Goal: Transaction & Acquisition: Book appointment/travel/reservation

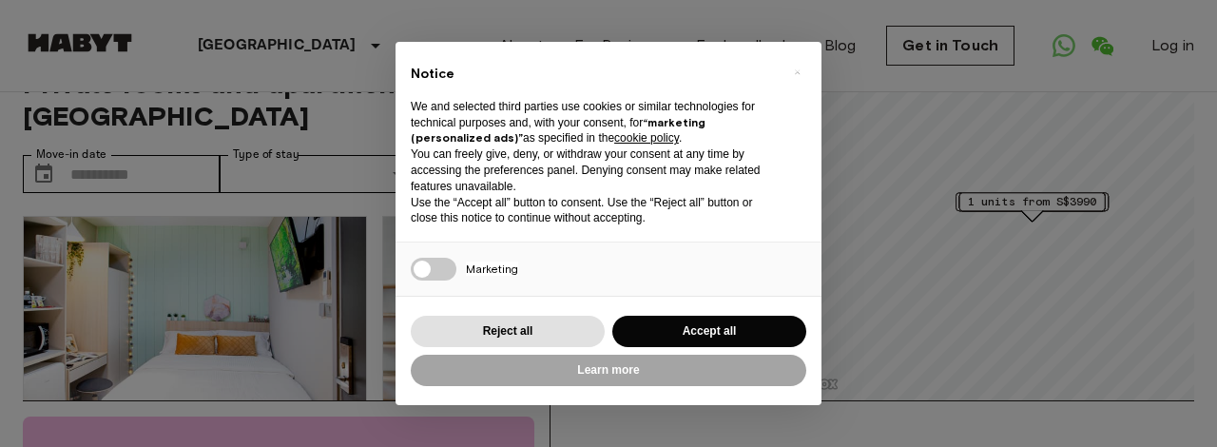
scroll to position [158, 0]
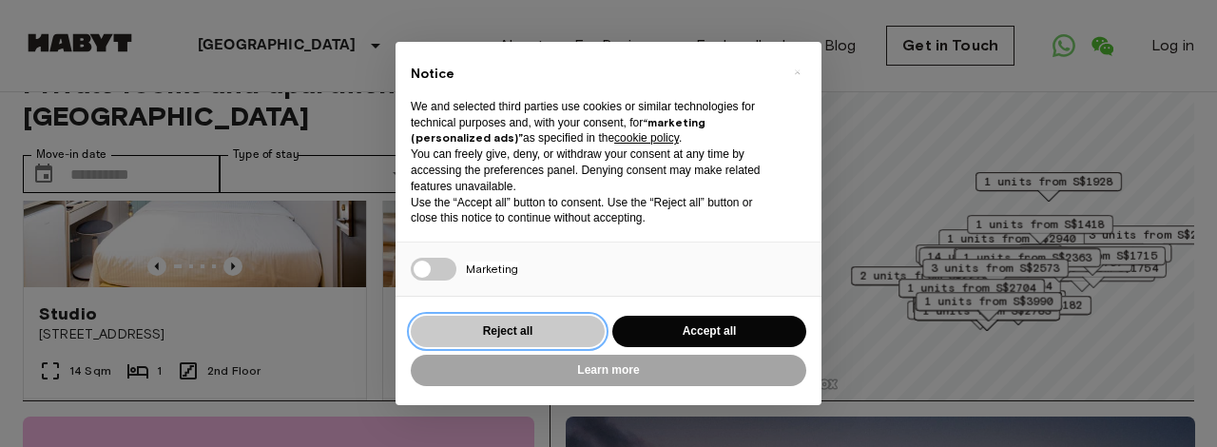
click at [541, 335] on button "Reject all" at bounding box center [508, 331] width 194 height 31
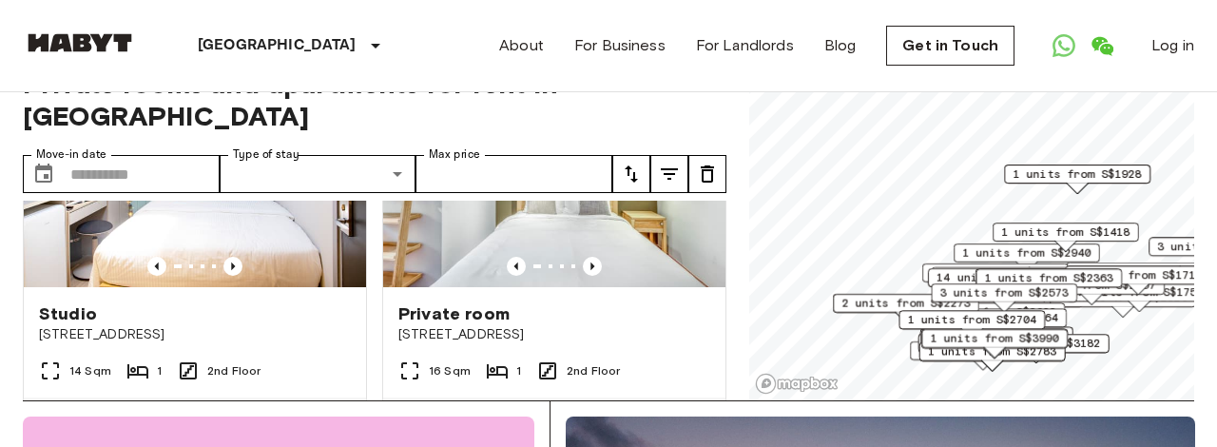
scroll to position [0, 0]
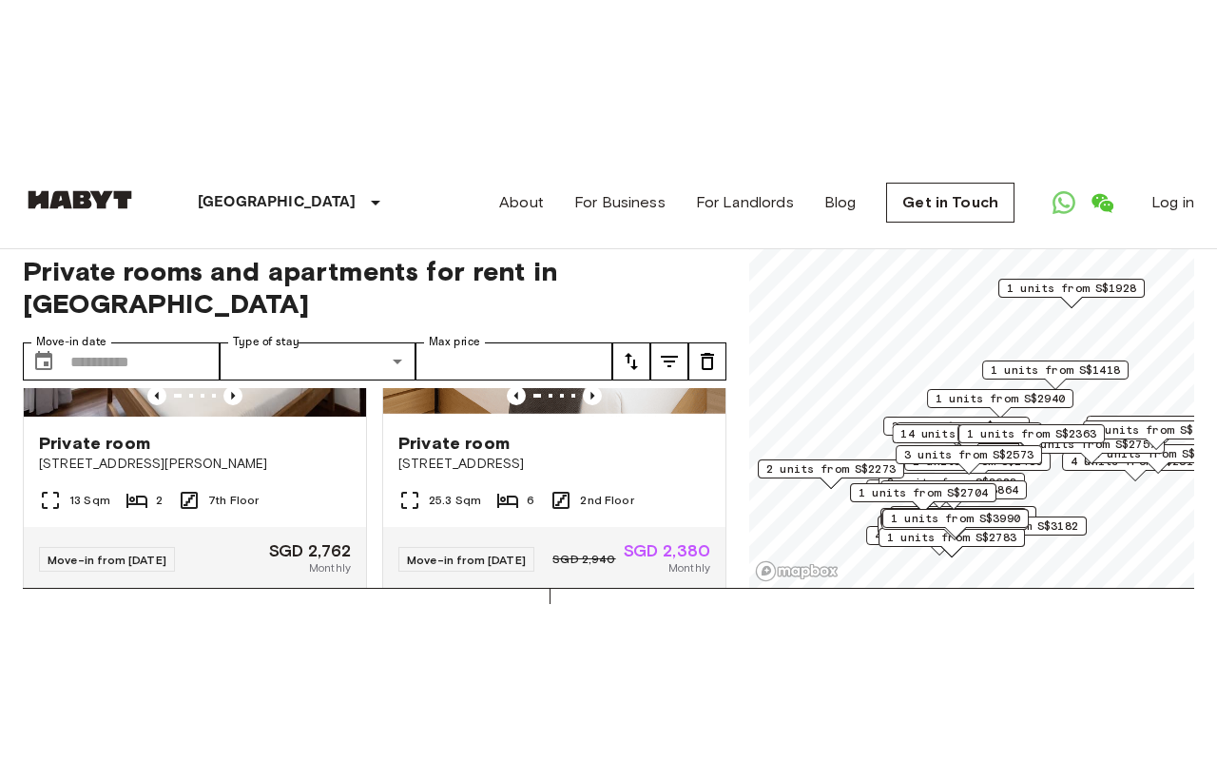
scroll to position [1471, 0]
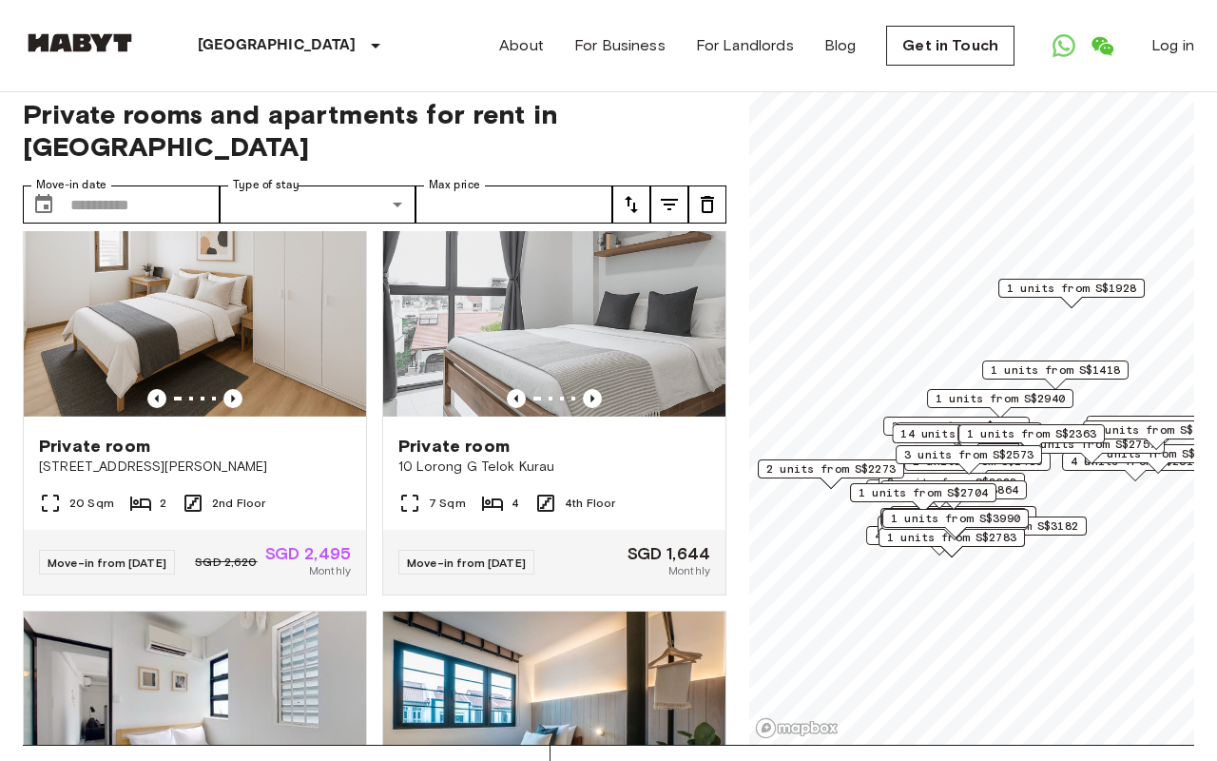
scroll to position [2169, 0]
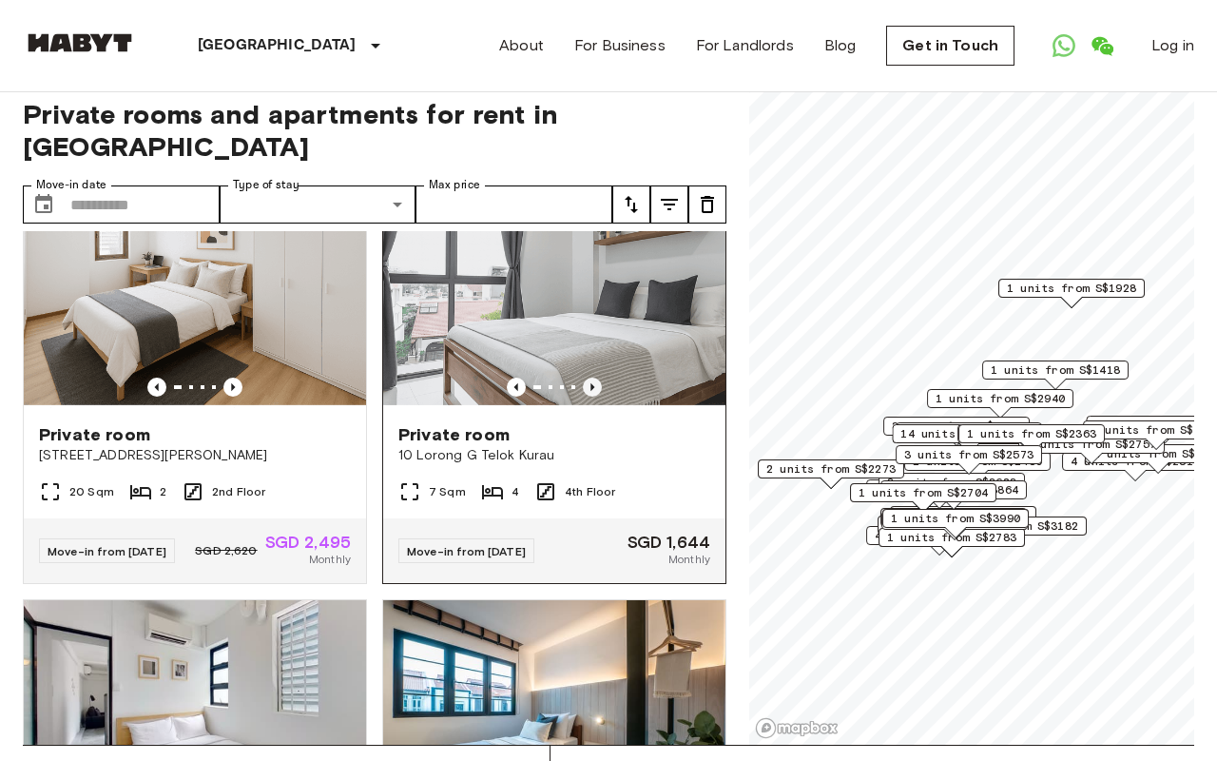
click at [590, 396] on icon "Previous image" at bounding box center [592, 386] width 19 height 19
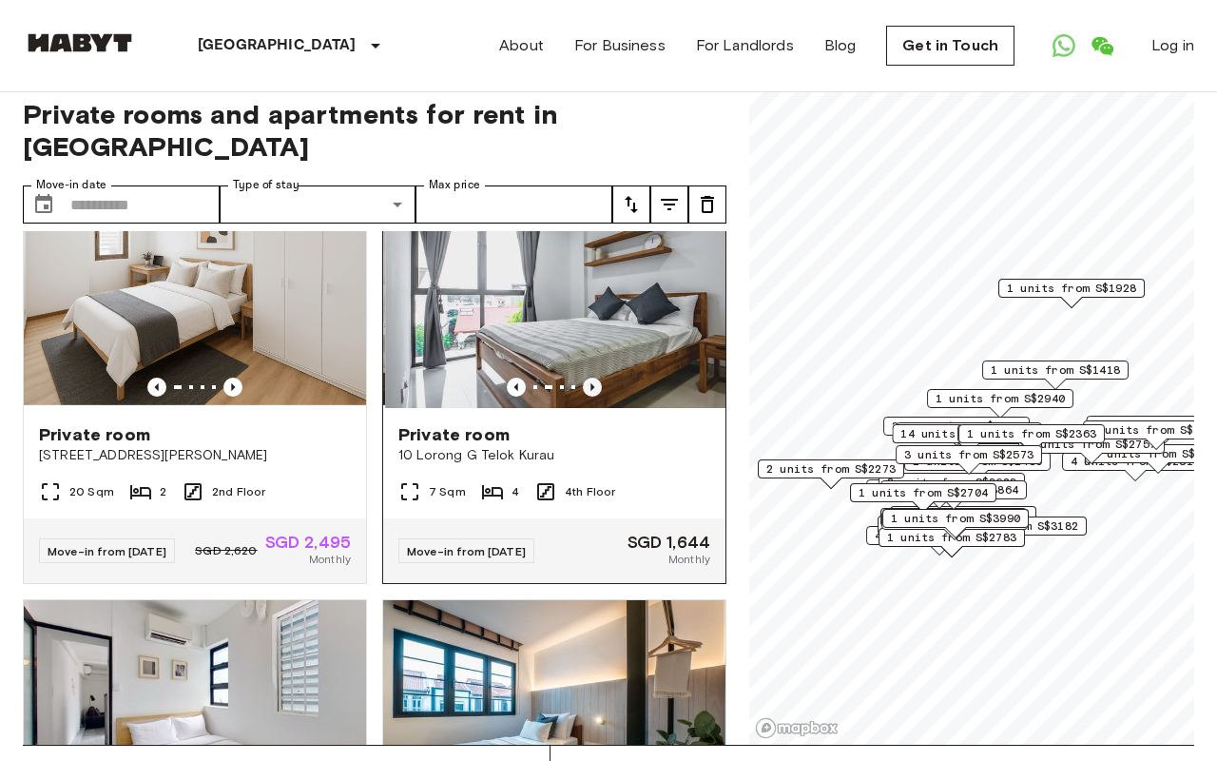
click at [590, 396] on icon "Previous image" at bounding box center [592, 386] width 19 height 19
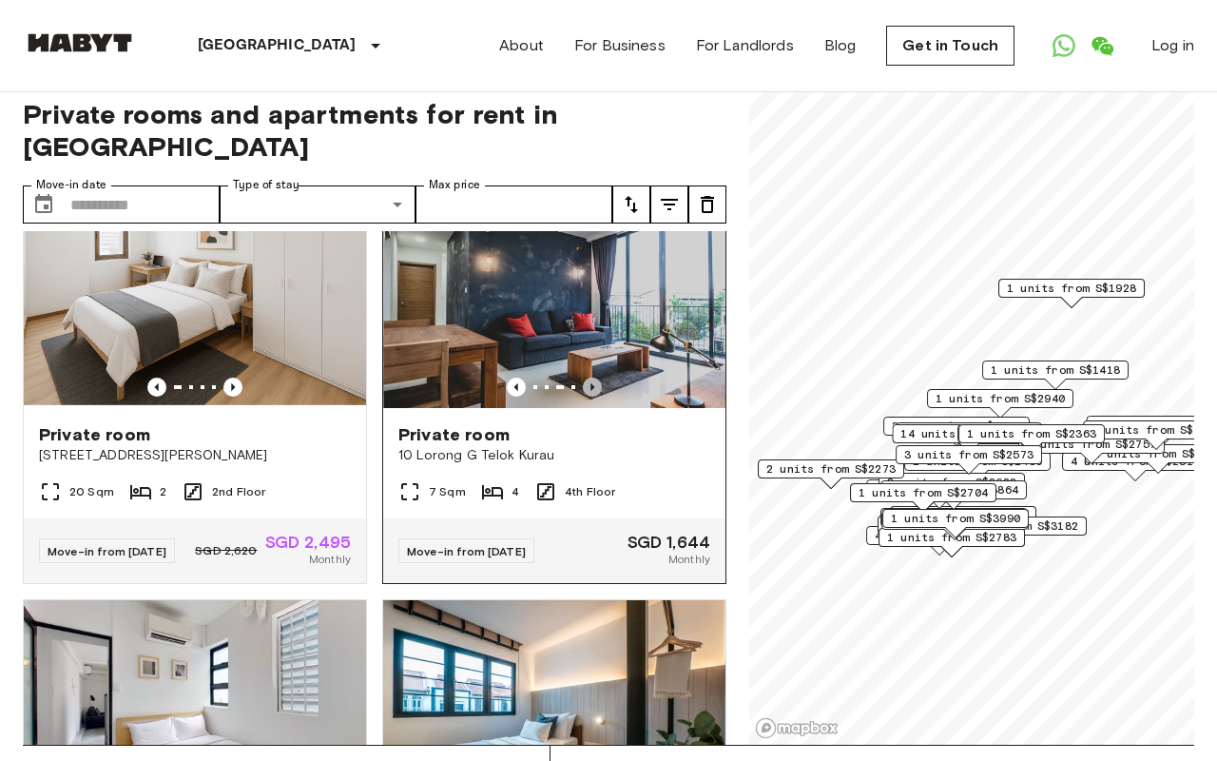
click at [590, 396] on icon "Previous image" at bounding box center [592, 386] width 19 height 19
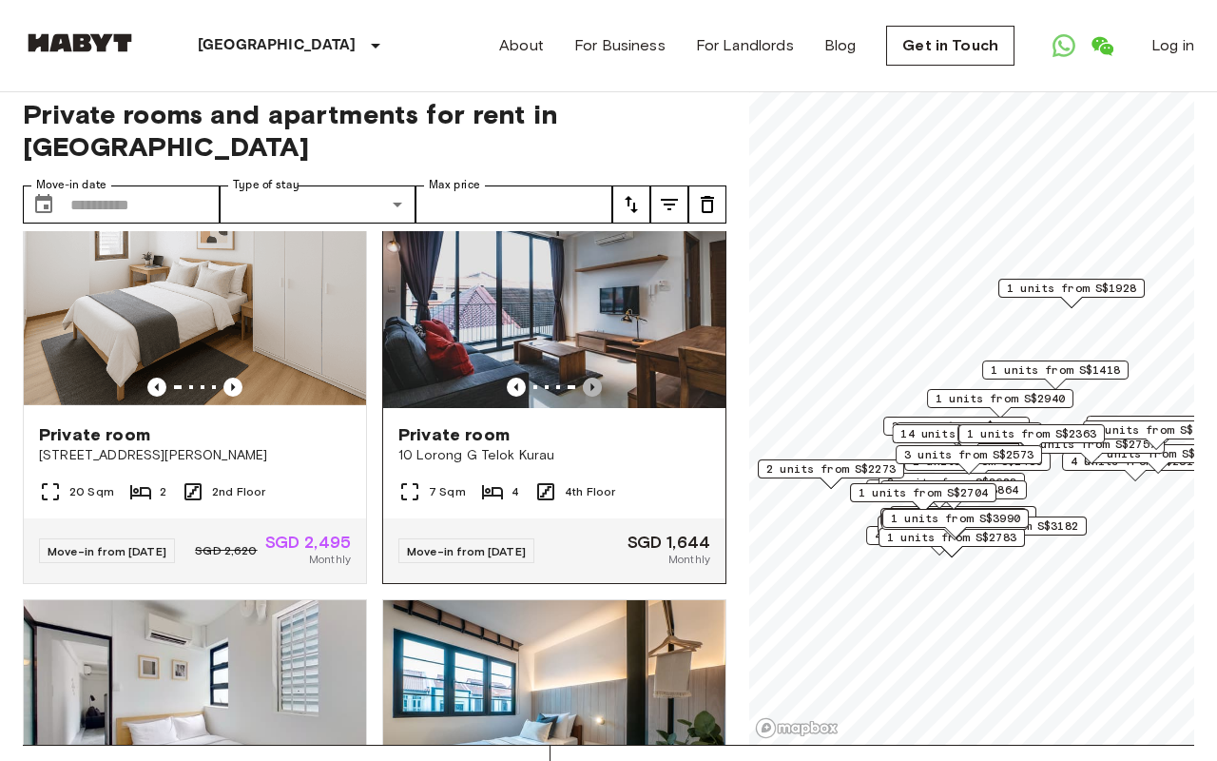
click at [590, 396] on icon "Previous image" at bounding box center [592, 386] width 19 height 19
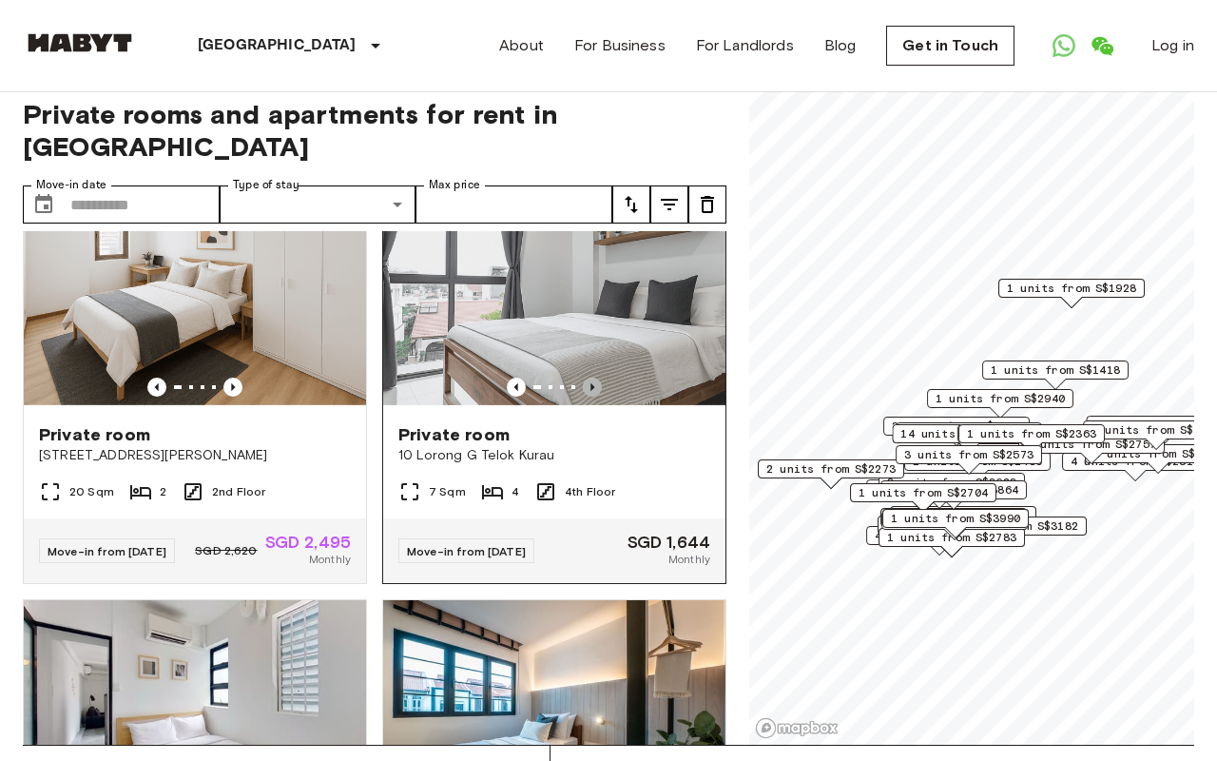
click at [592, 396] on icon "Previous image" at bounding box center [592, 386] width 19 height 19
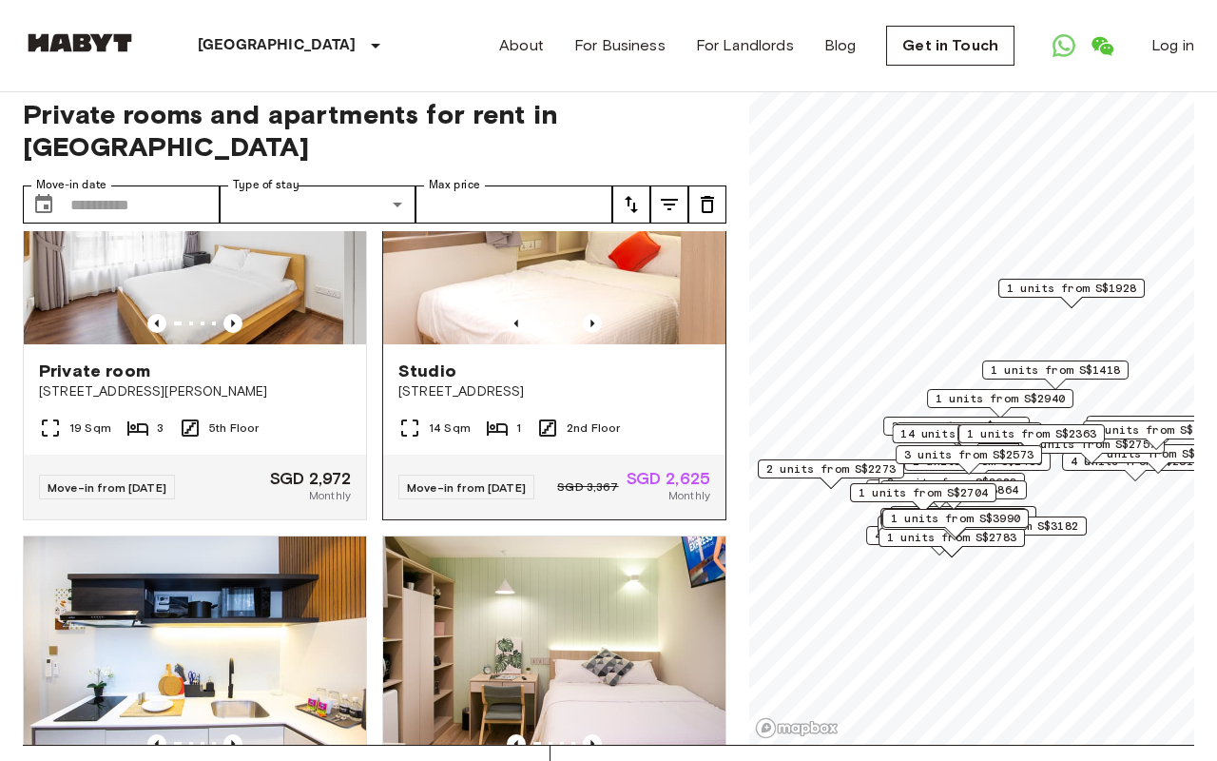
scroll to position [529, 0]
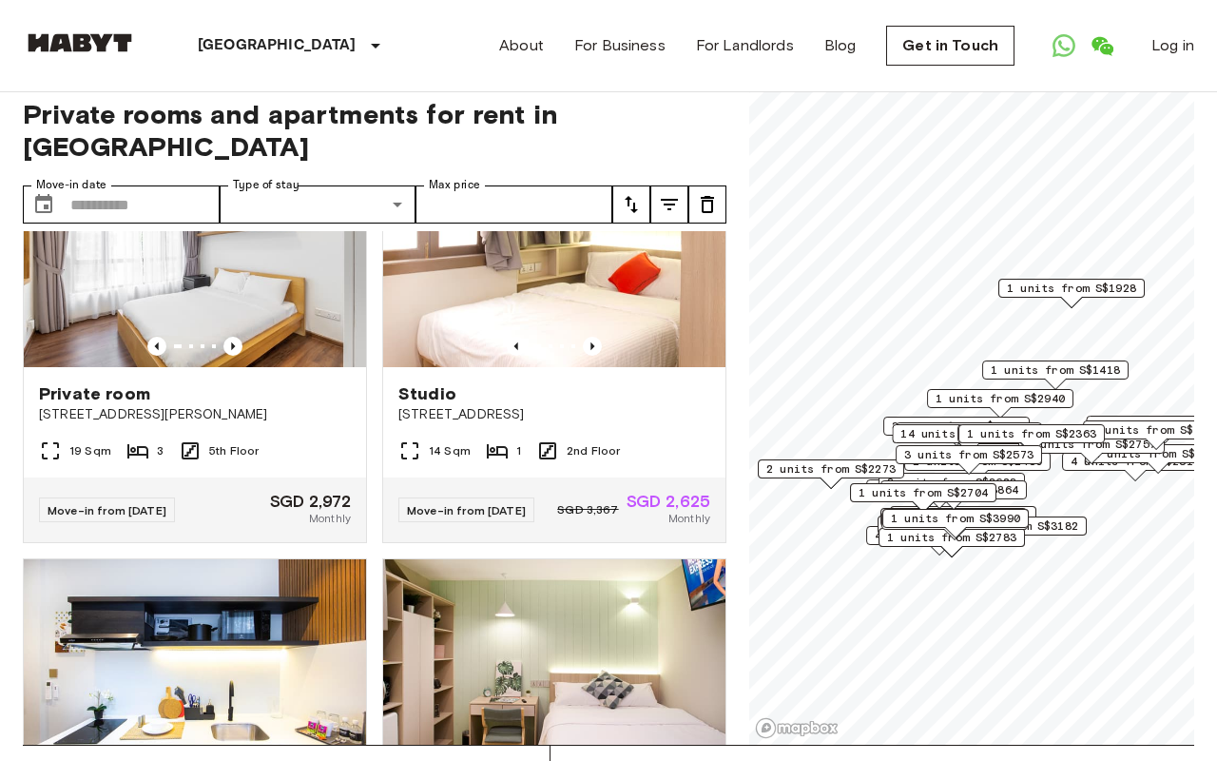
click at [627, 196] on icon "tune" at bounding box center [631, 204] width 13 height 17
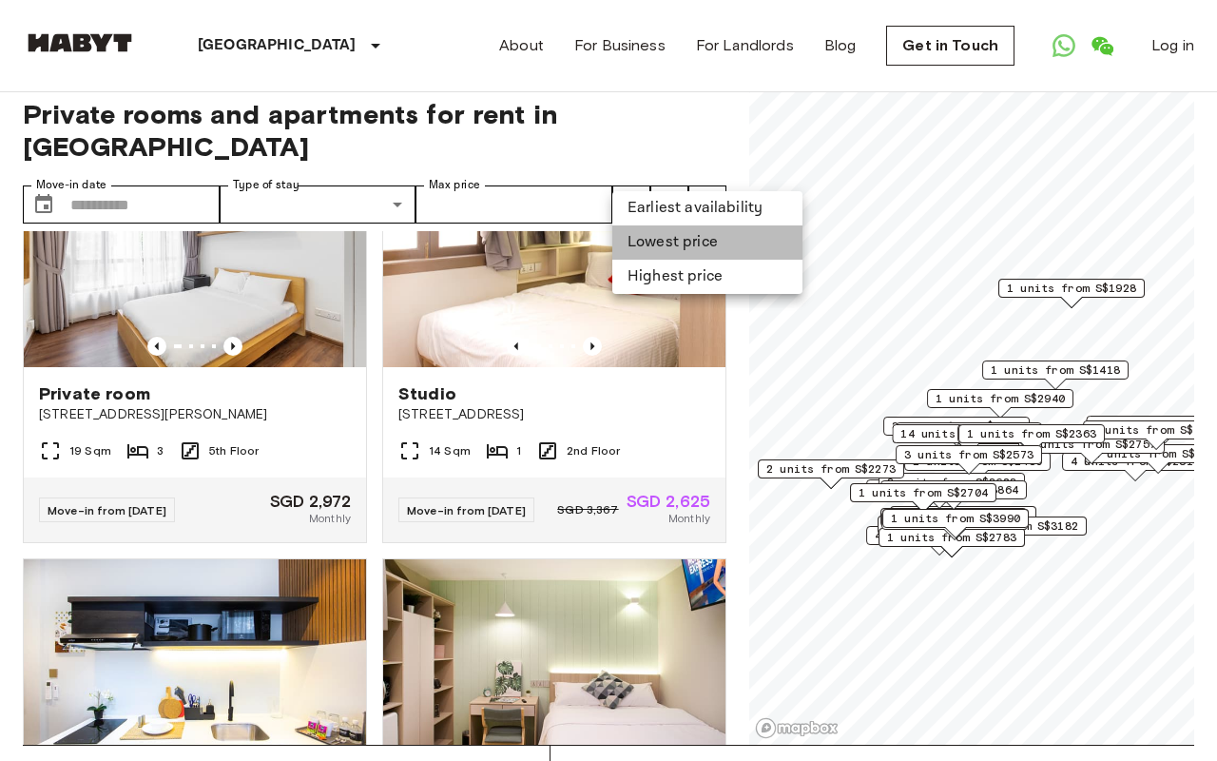
click at [647, 233] on li "Lowest price" at bounding box center [707, 242] width 190 height 34
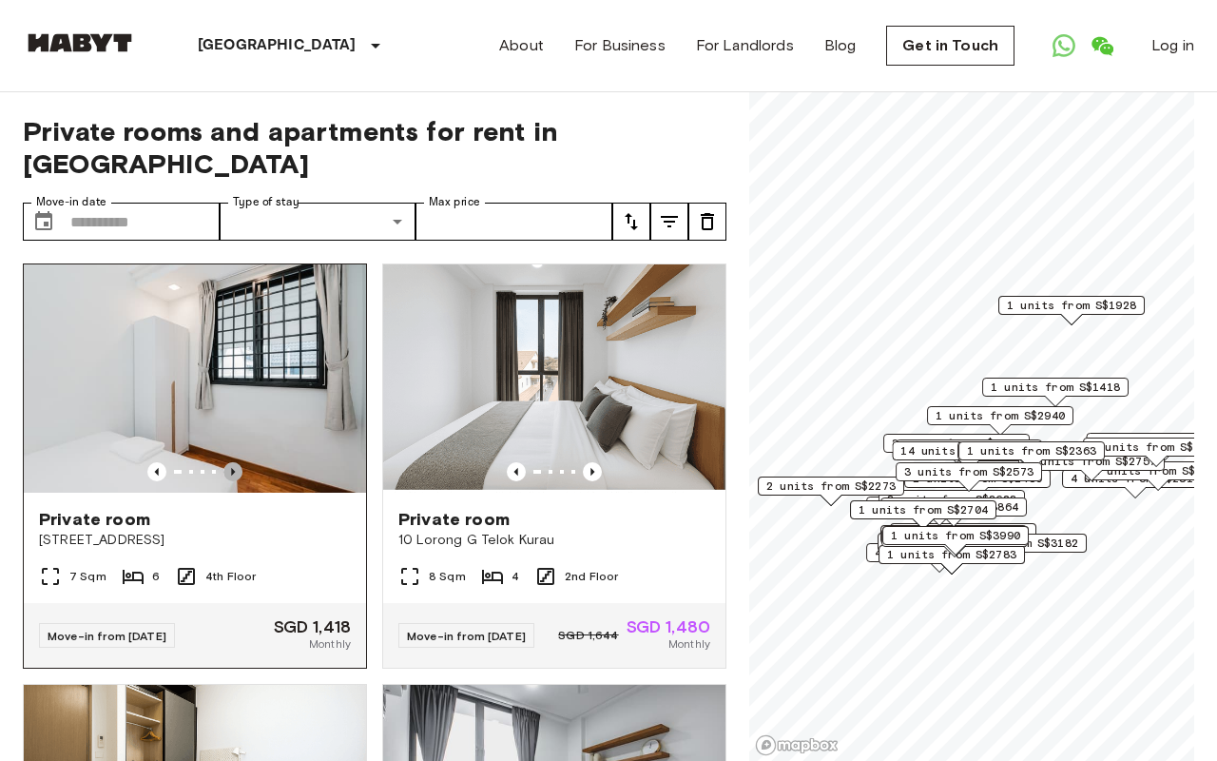
click at [239, 446] on icon "Previous image" at bounding box center [232, 471] width 19 height 19
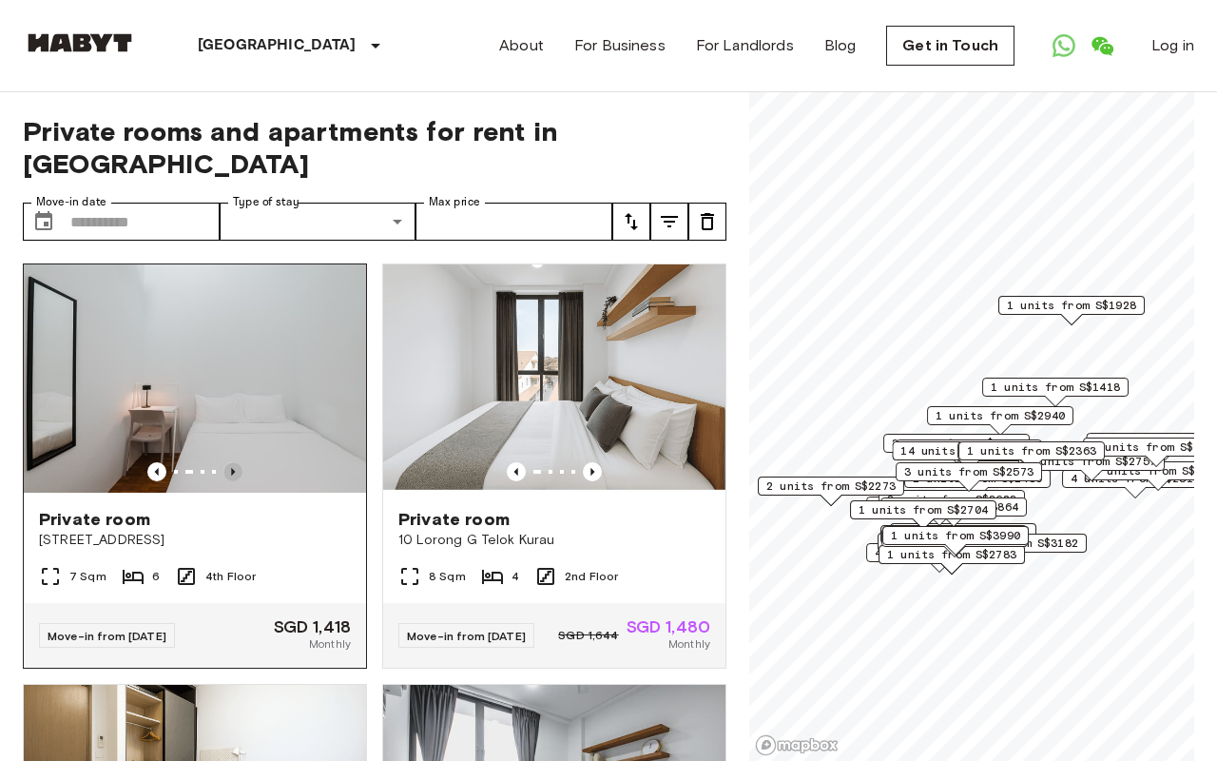
click at [239, 446] on icon "Previous image" at bounding box center [232, 471] width 19 height 19
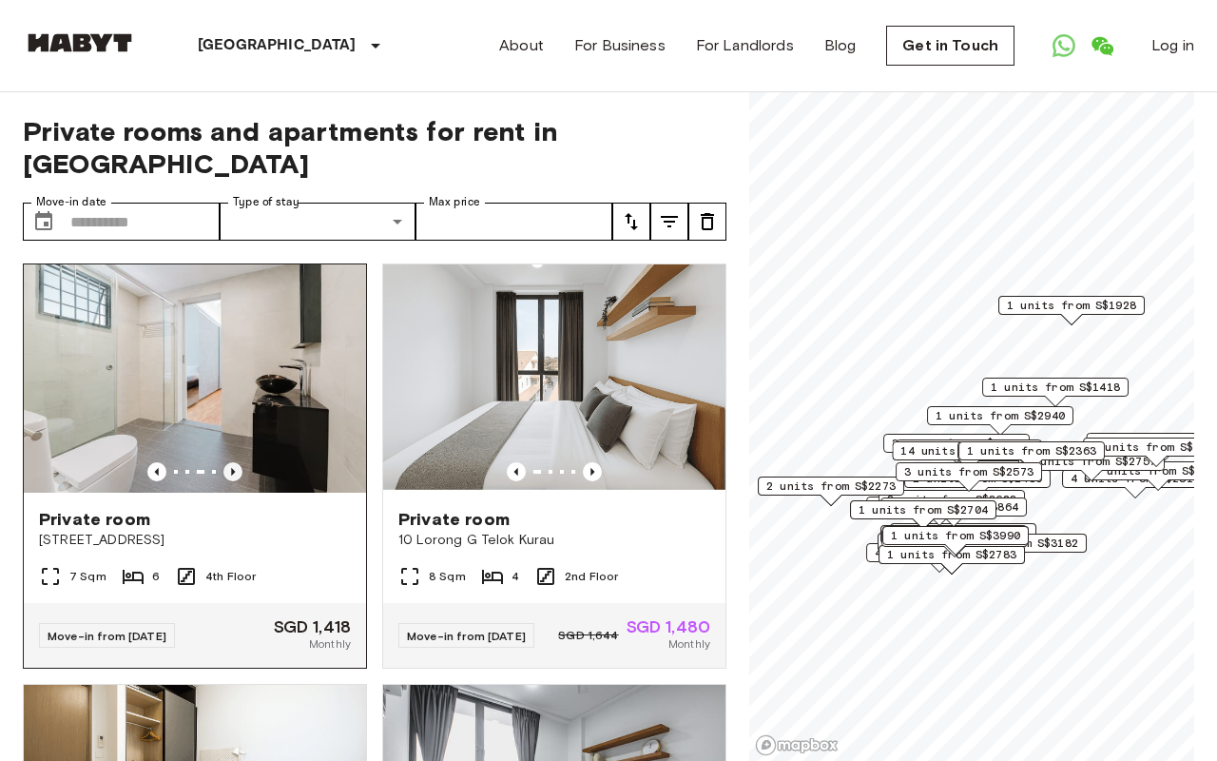
click at [240, 446] on icon "Previous image" at bounding box center [232, 471] width 19 height 19
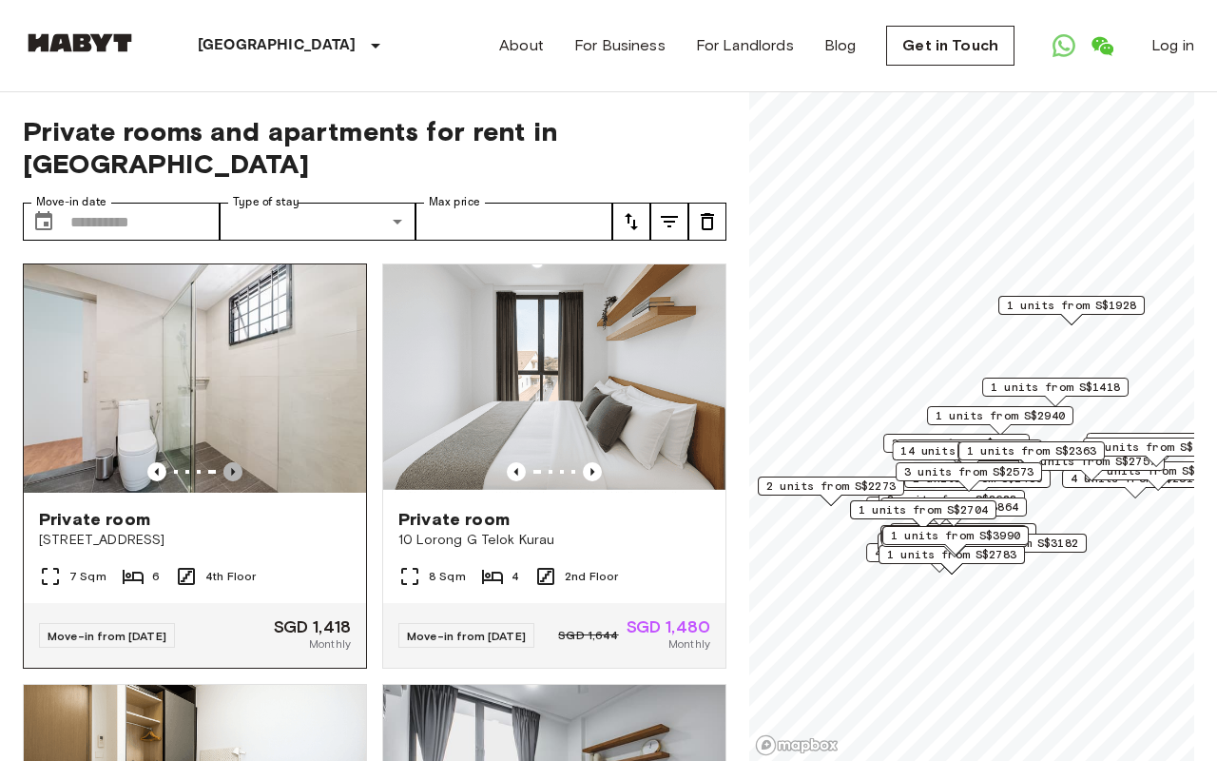
click at [240, 446] on icon "Previous image" at bounding box center [232, 471] width 19 height 19
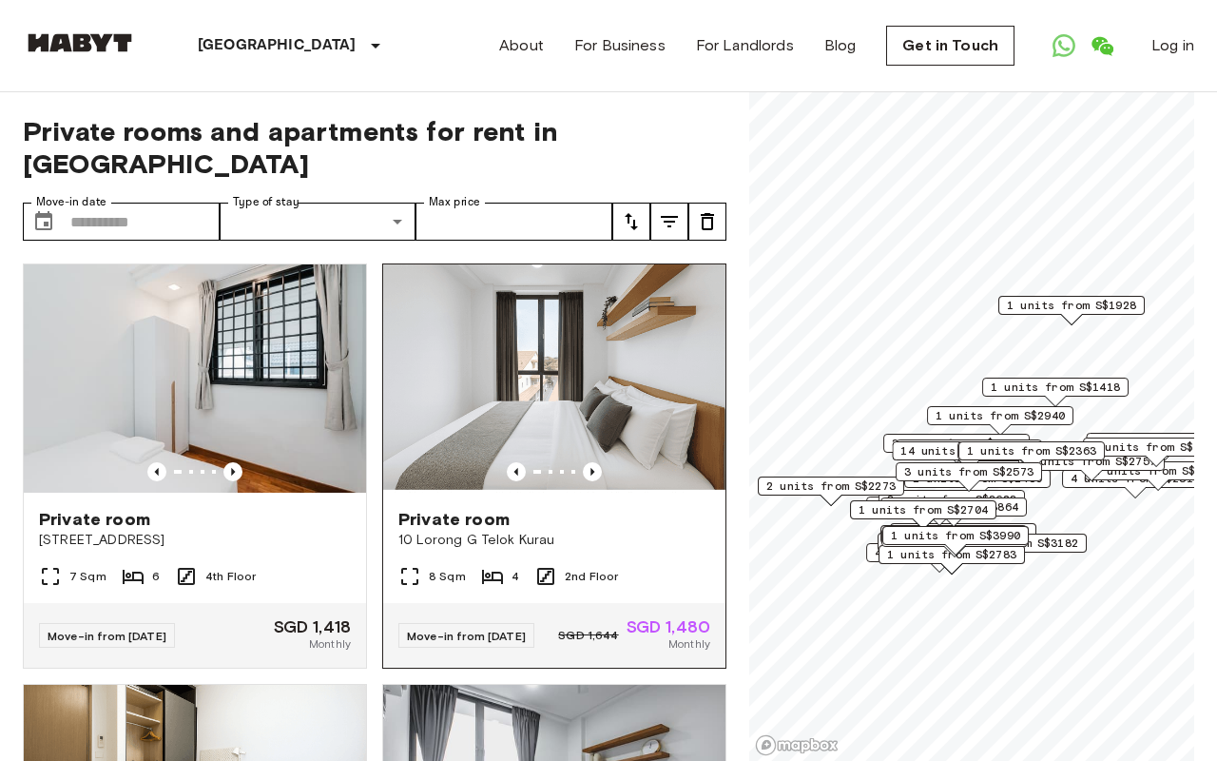
click at [614, 446] on div "Private room 10 Lorong G Telok Kurau" at bounding box center [554, 528] width 342 height 72
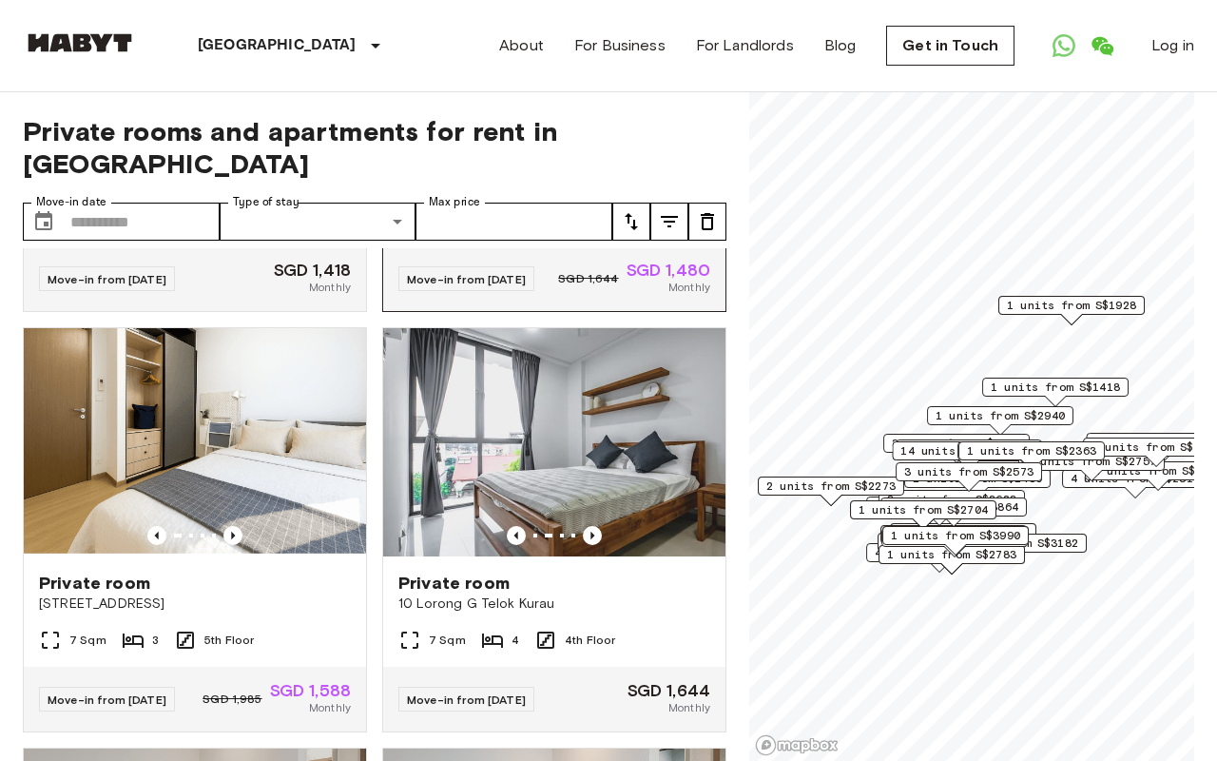
scroll to position [383, 0]
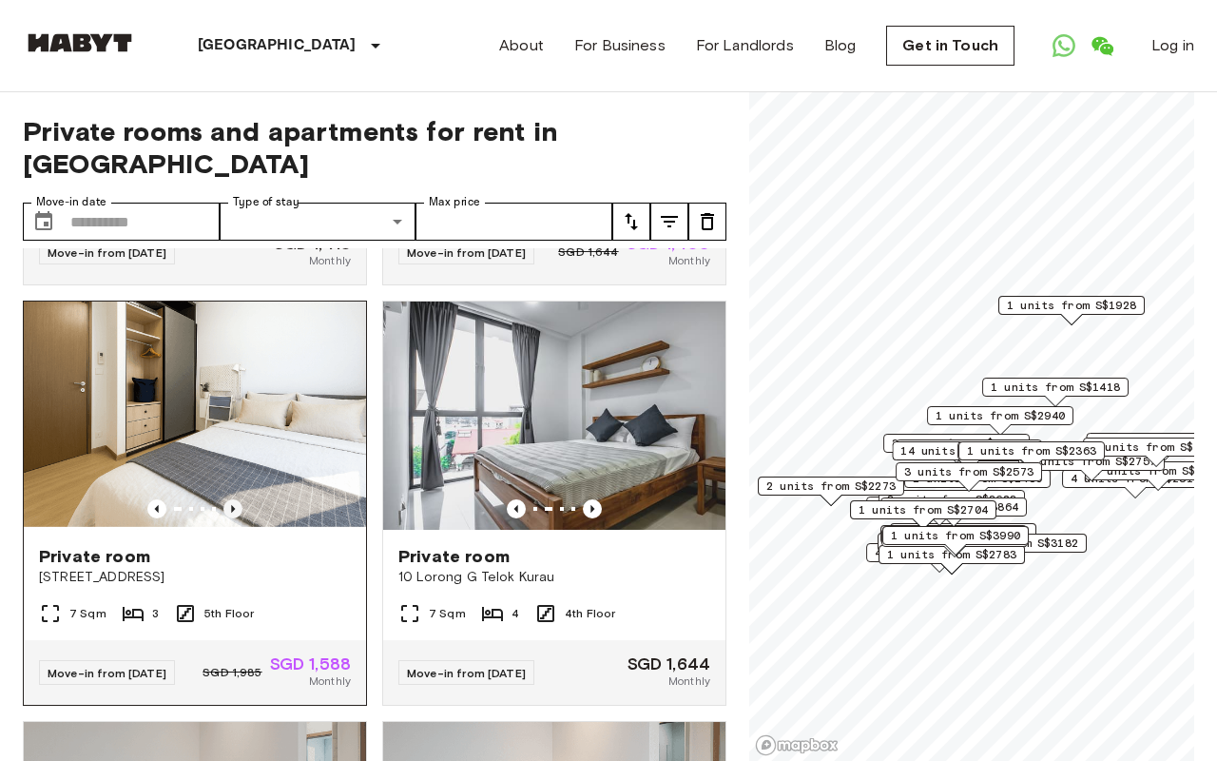
click at [233, 446] on icon "Previous image" at bounding box center [232, 508] width 19 height 19
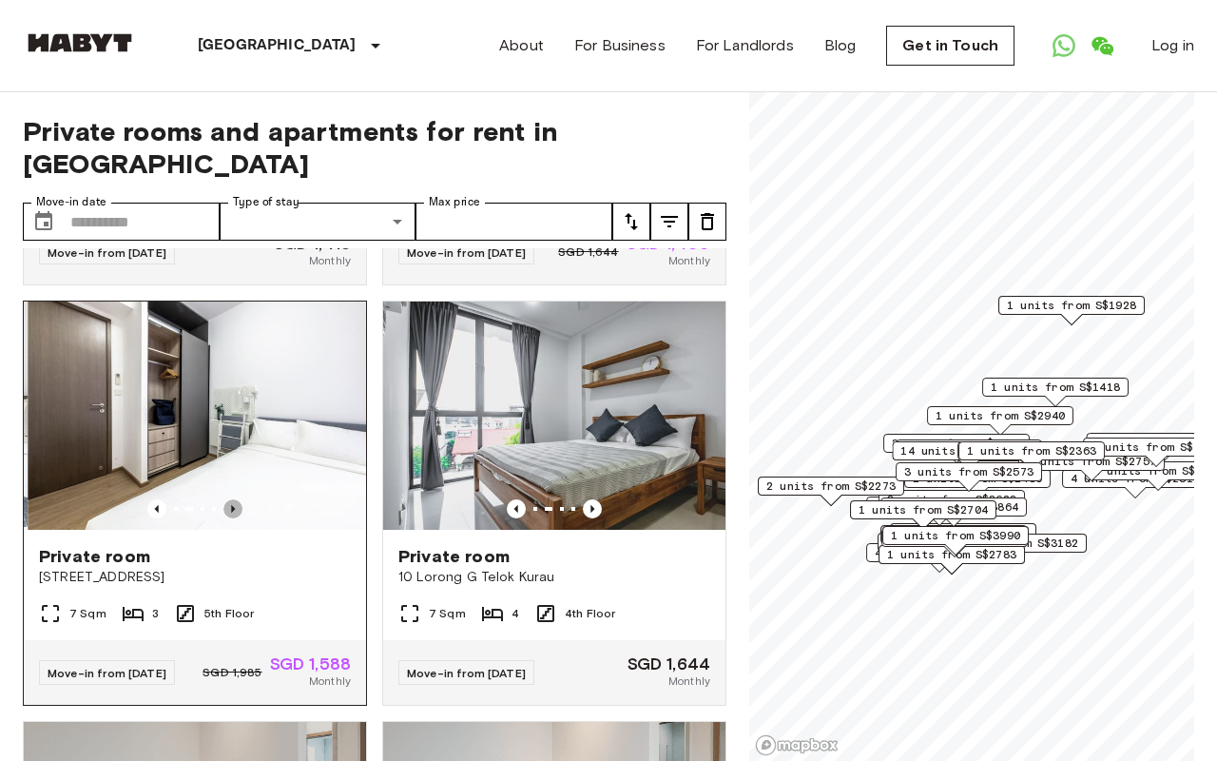
click at [233, 446] on icon "Previous image" at bounding box center [232, 508] width 19 height 19
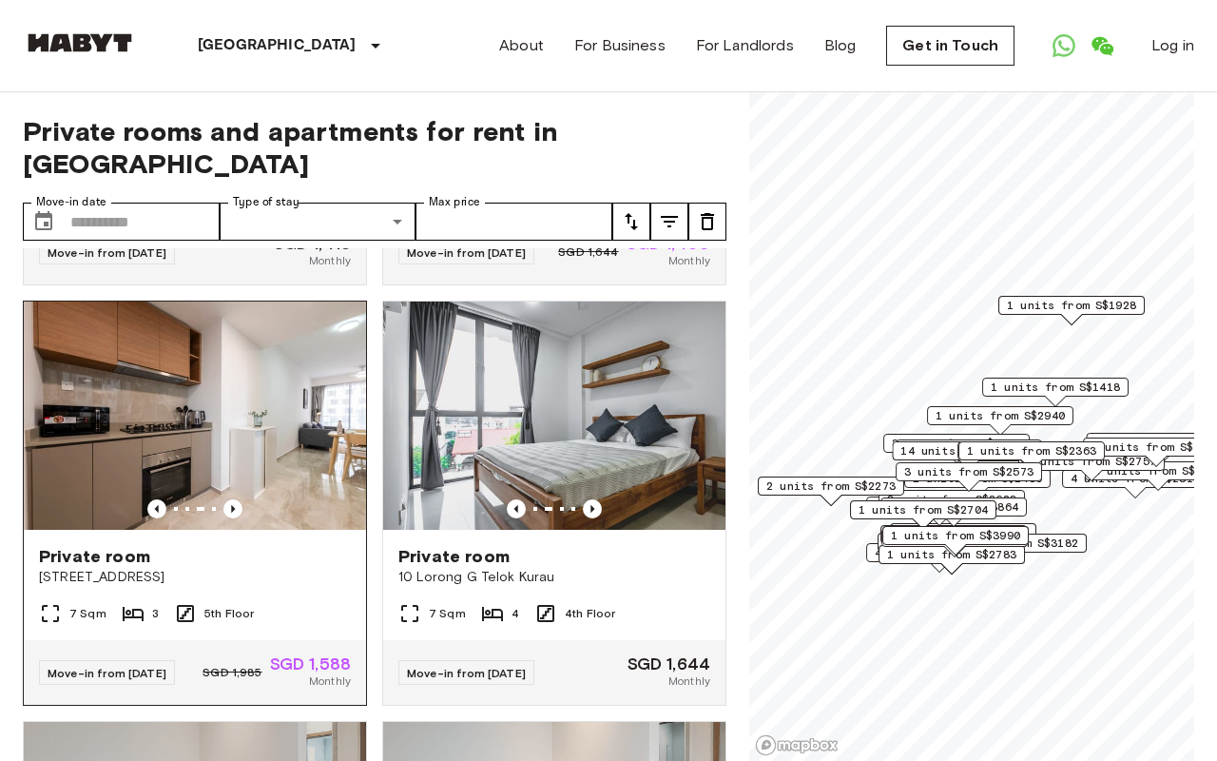
click at [295, 446] on span "[STREET_ADDRESS]" at bounding box center [195, 577] width 312 height 19
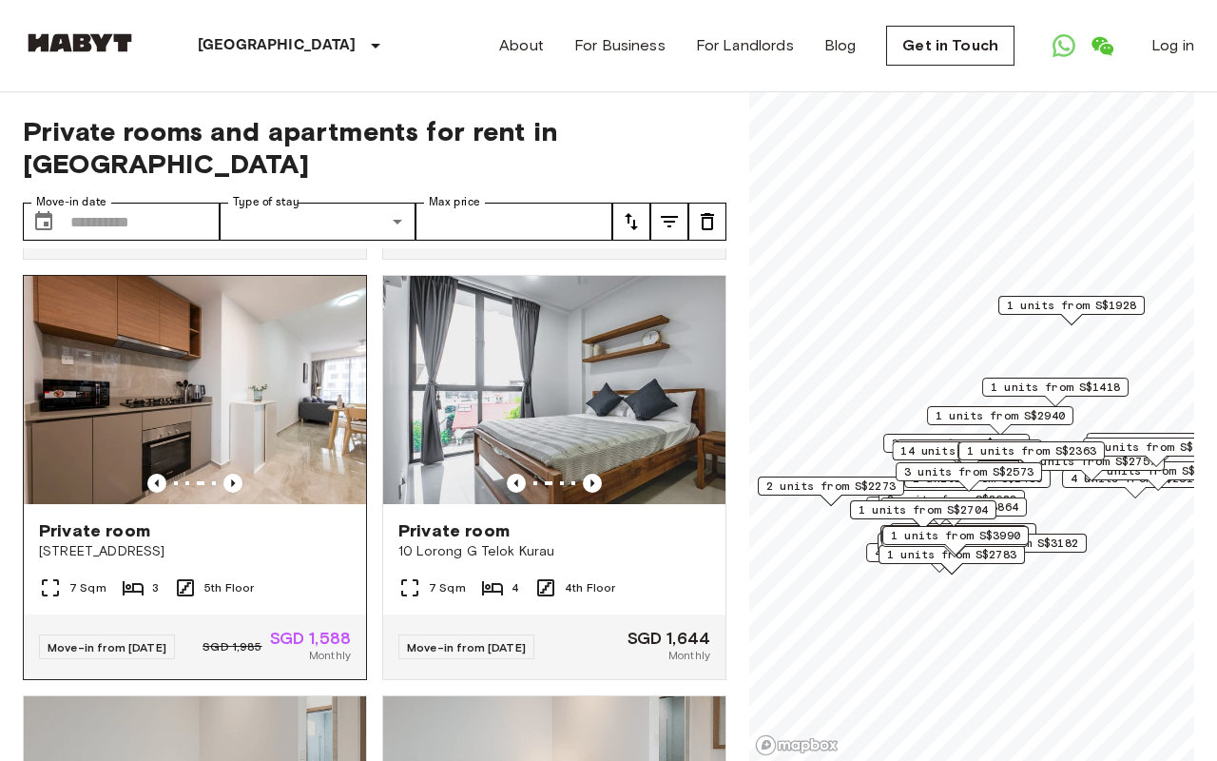
scroll to position [423, 0]
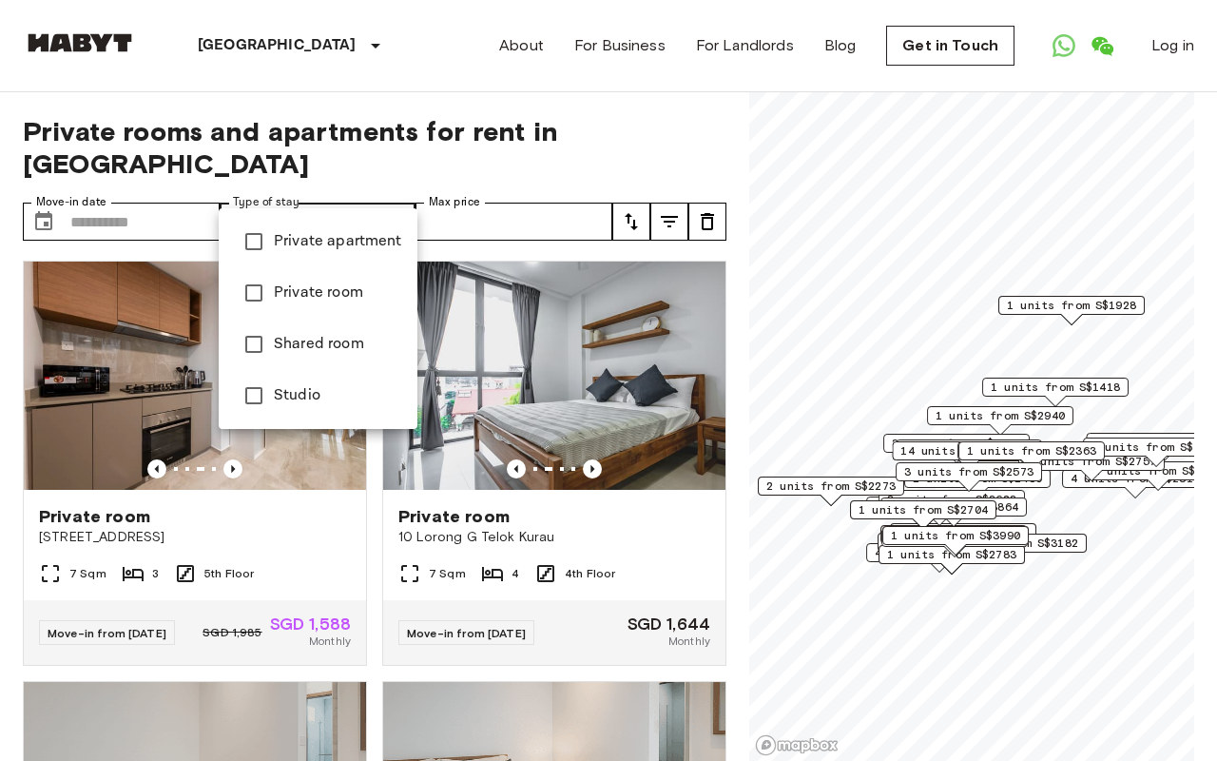
click at [394, 195] on div at bounding box center [608, 380] width 1217 height 761
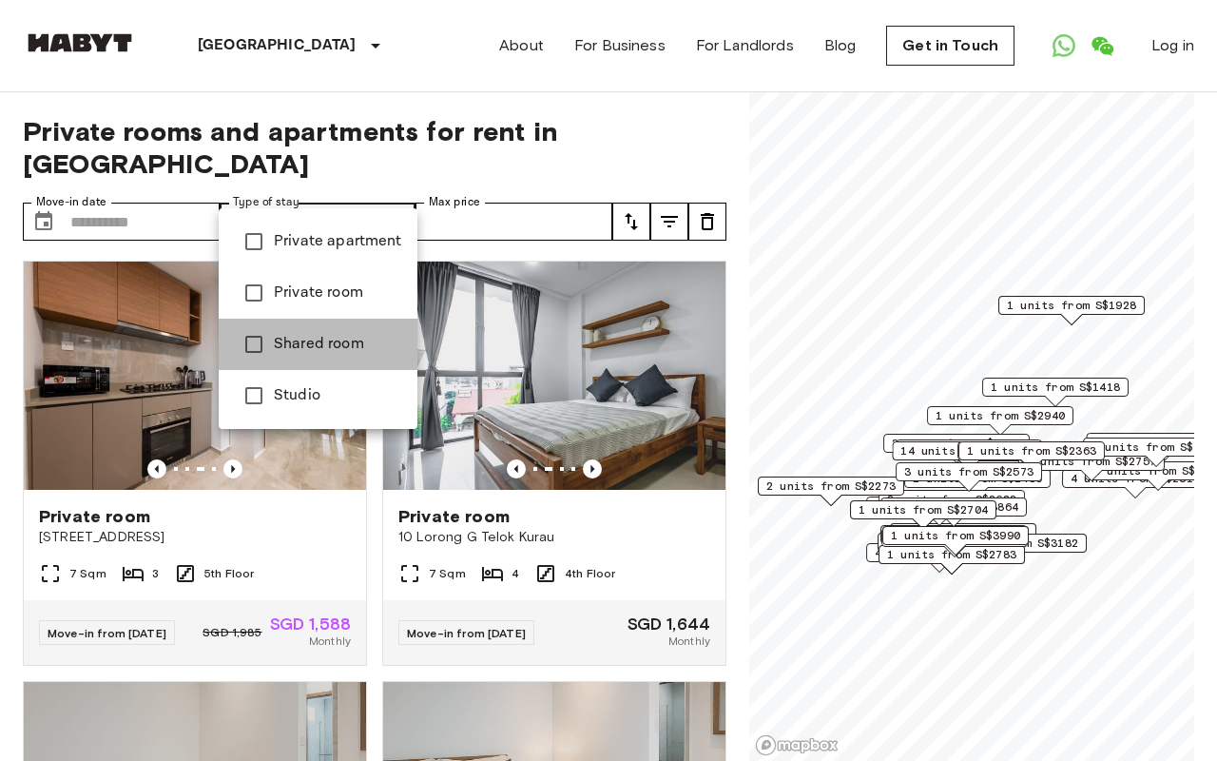
click at [371, 362] on li "Shared room" at bounding box center [318, 344] width 199 height 51
type input "**********"
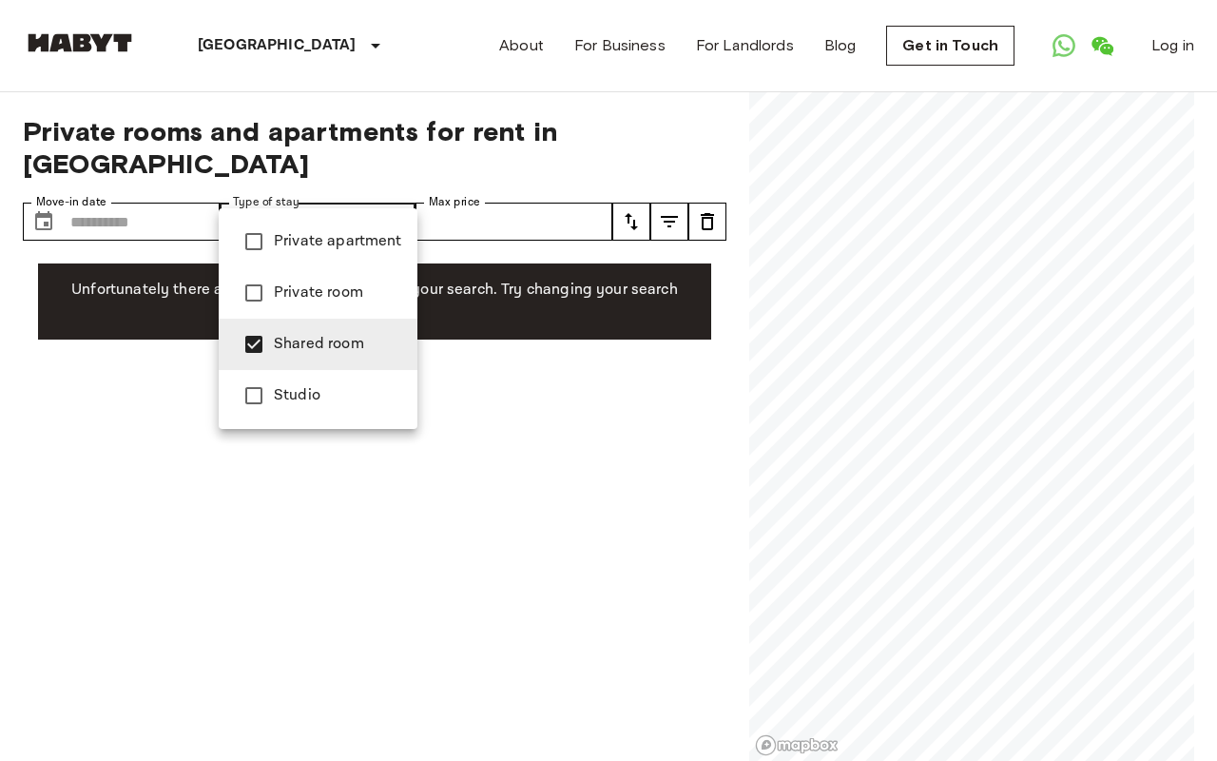
click at [348, 351] on span "Shared room" at bounding box center [338, 344] width 128 height 23
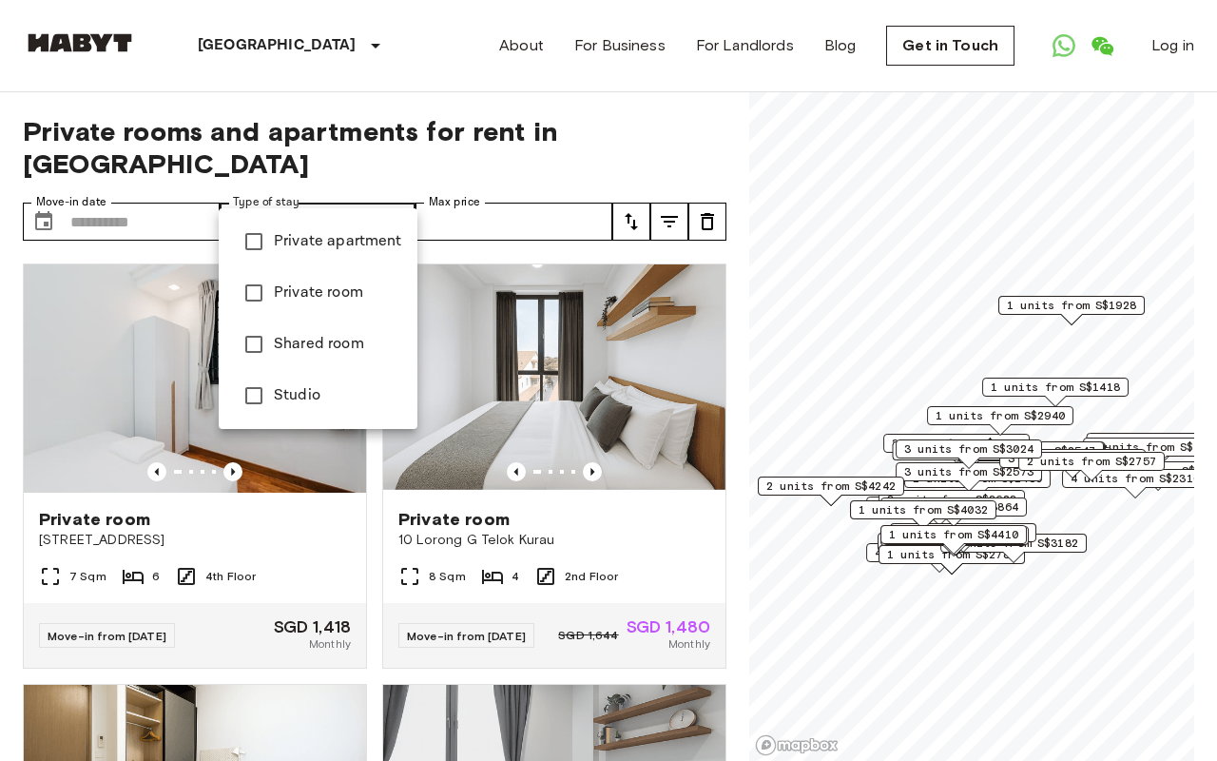
click at [404, 151] on div at bounding box center [608, 380] width 1217 height 761
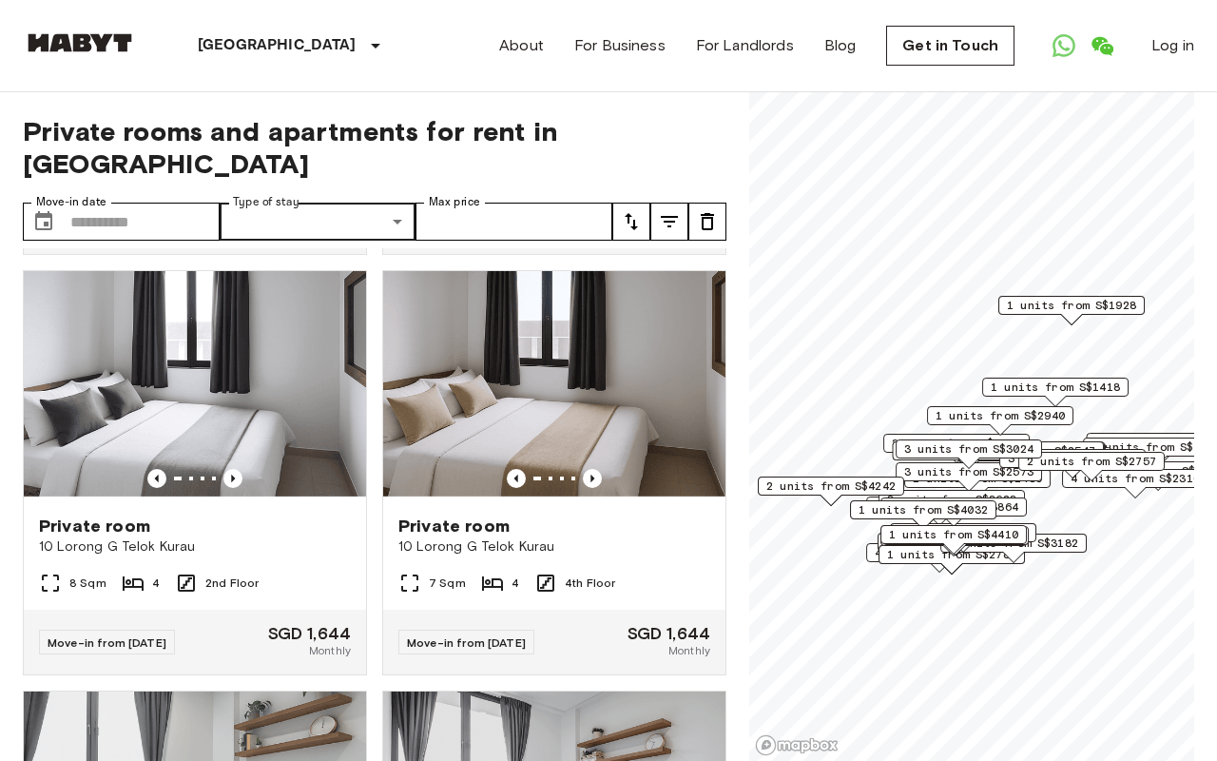
scroll to position [1258, 0]
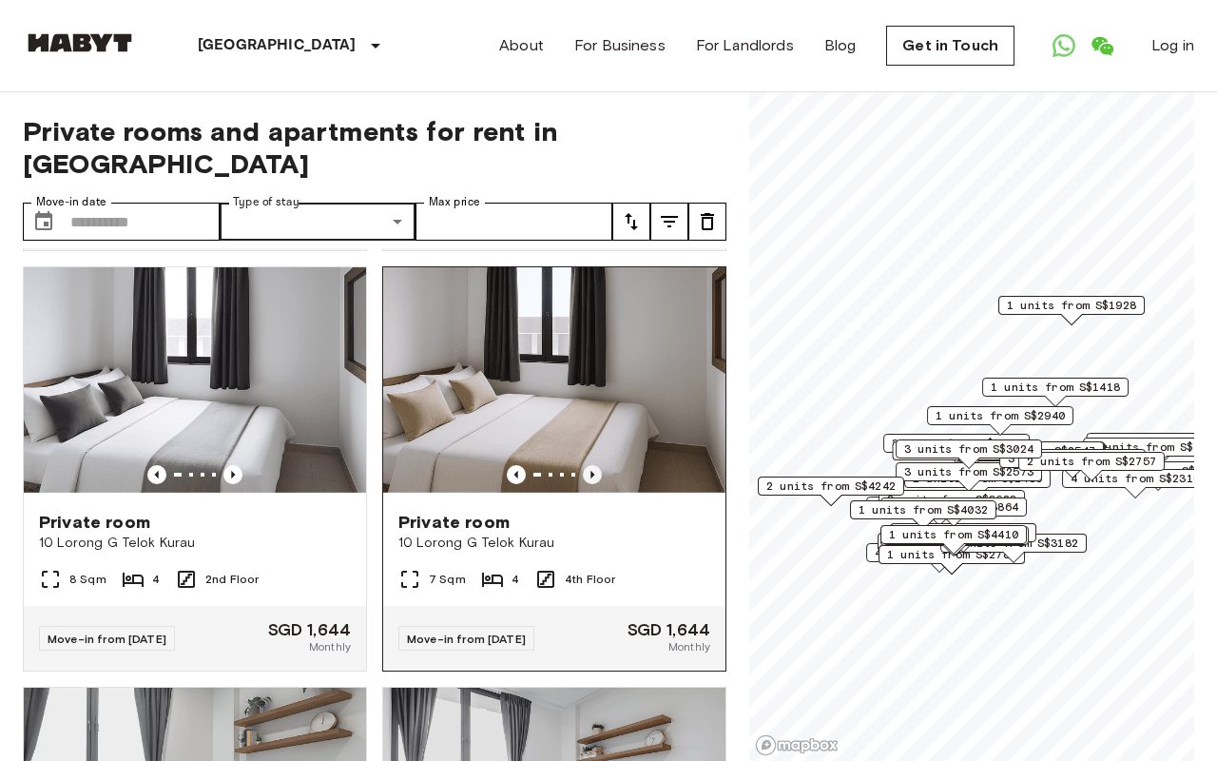
click at [591, 446] on icon "Previous image" at bounding box center [592, 475] width 4 height 8
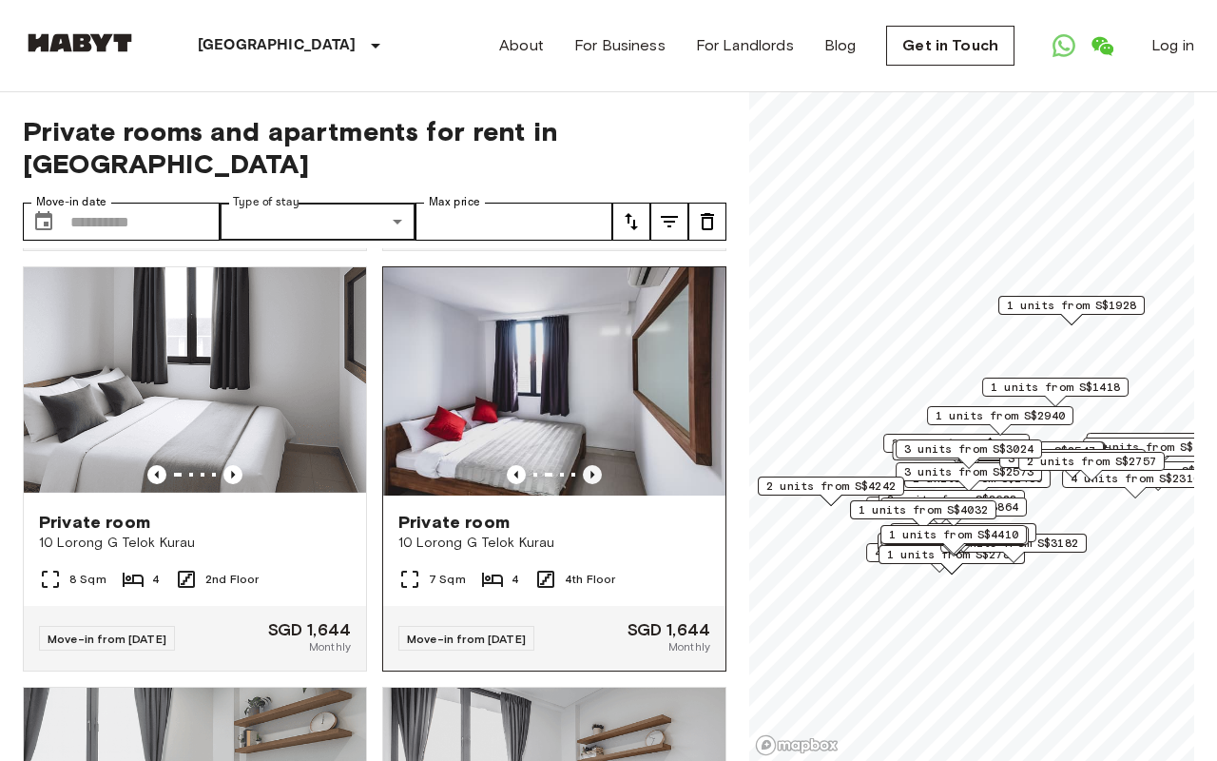
click at [591, 446] on icon "Previous image" at bounding box center [592, 475] width 4 height 8
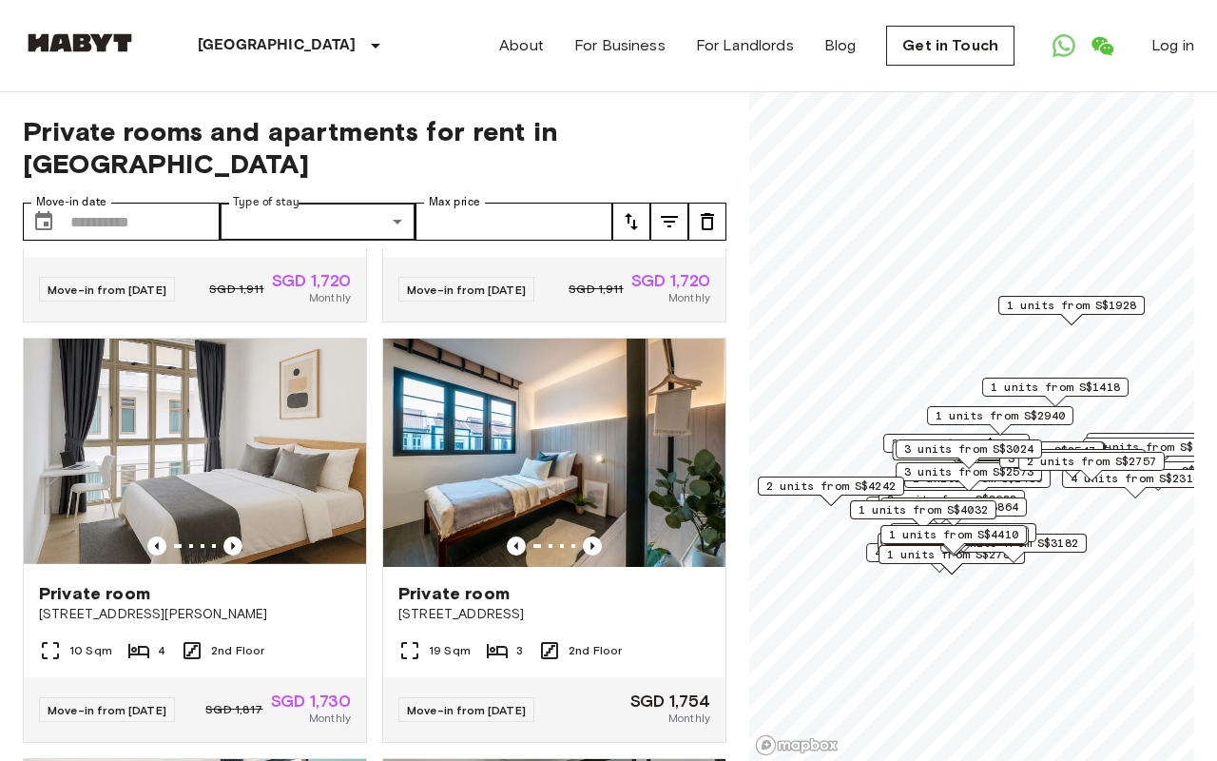
scroll to position [3797, 0]
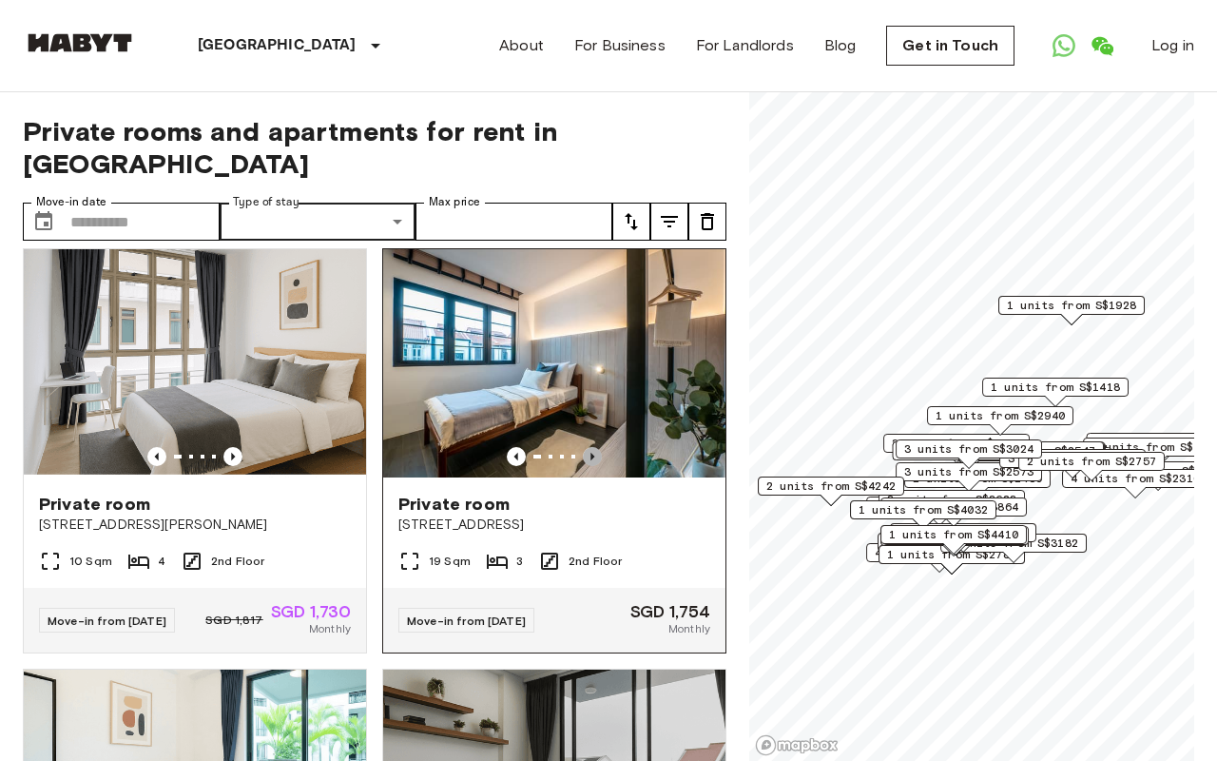
click at [589, 446] on icon "Previous image" at bounding box center [592, 456] width 19 height 19
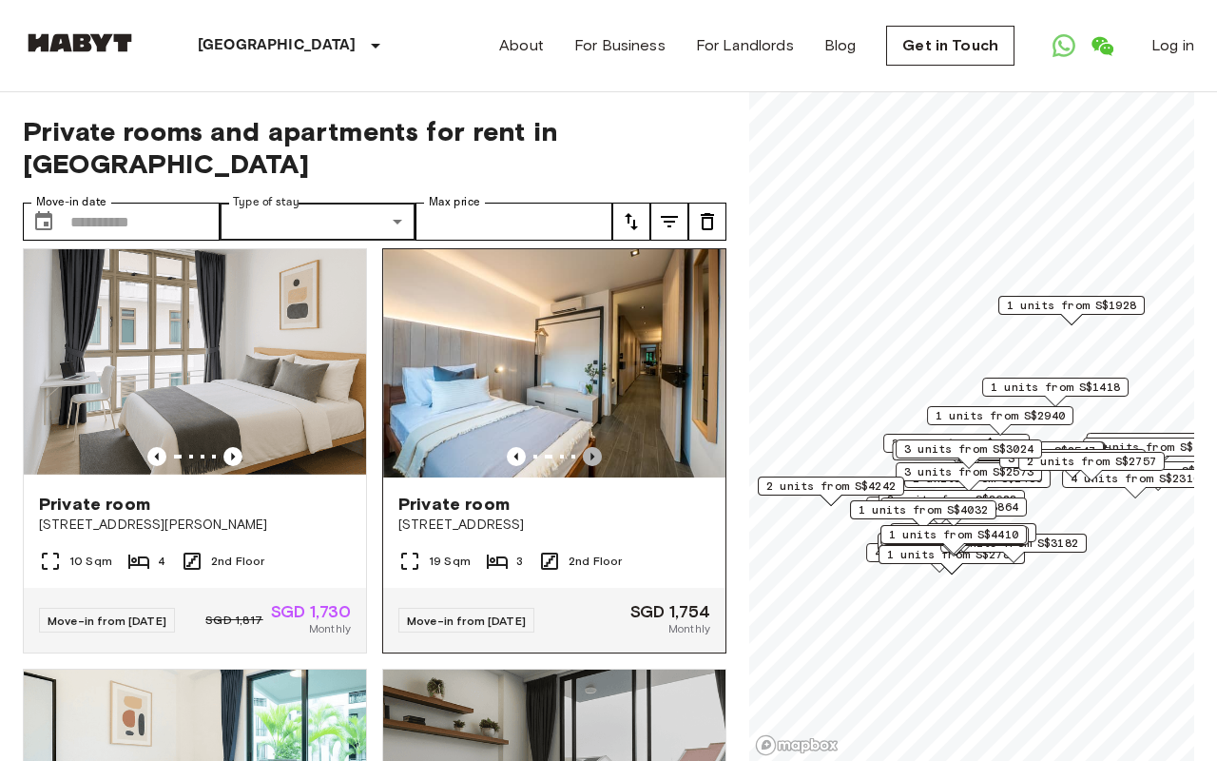
click at [590, 446] on icon "Previous image" at bounding box center [592, 456] width 19 height 19
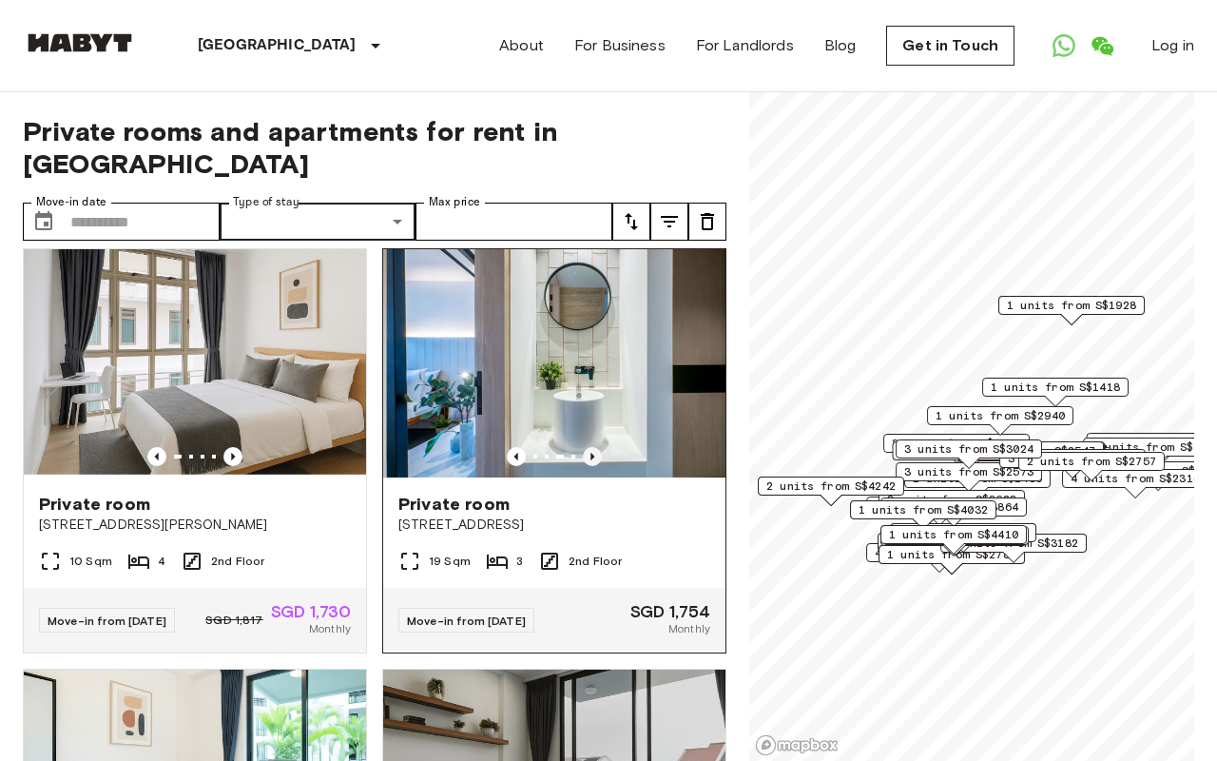
click at [591, 446] on icon "Previous image" at bounding box center [592, 456] width 19 height 19
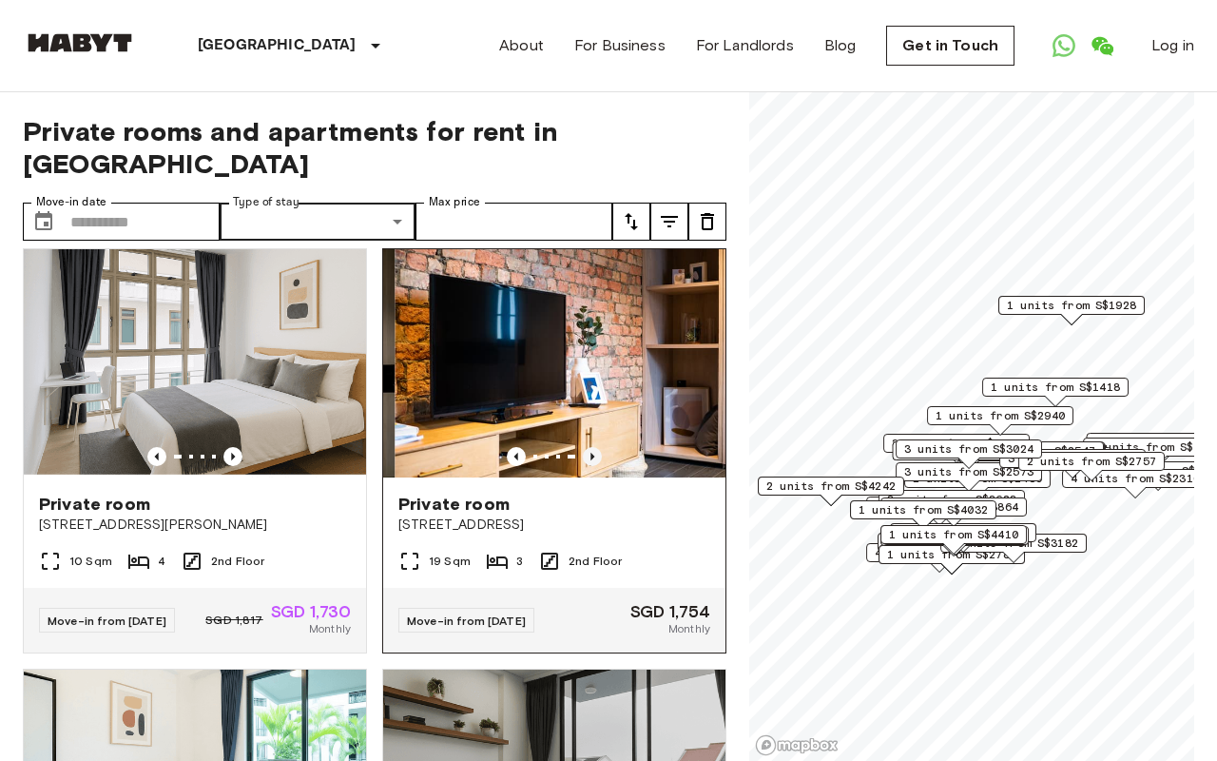
click at [592, 446] on icon "Previous image" at bounding box center [592, 456] width 19 height 19
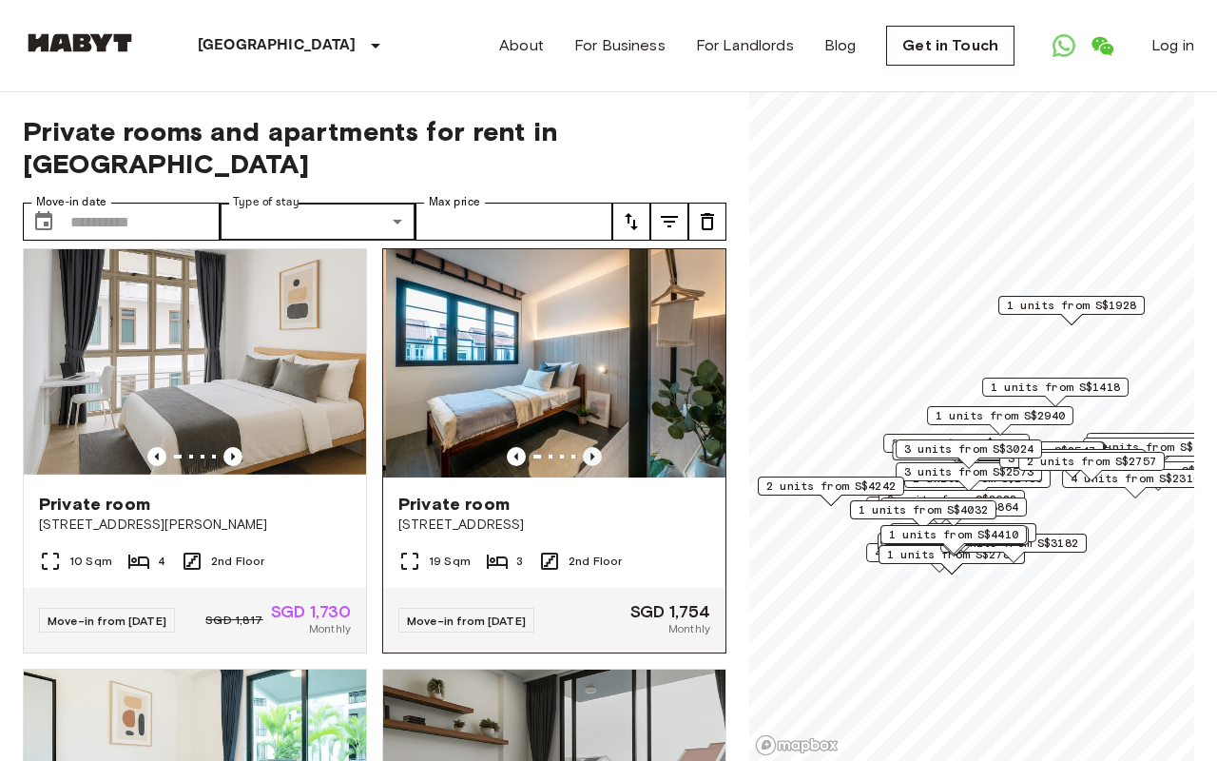
click at [592, 446] on icon "Previous image" at bounding box center [592, 456] width 19 height 19
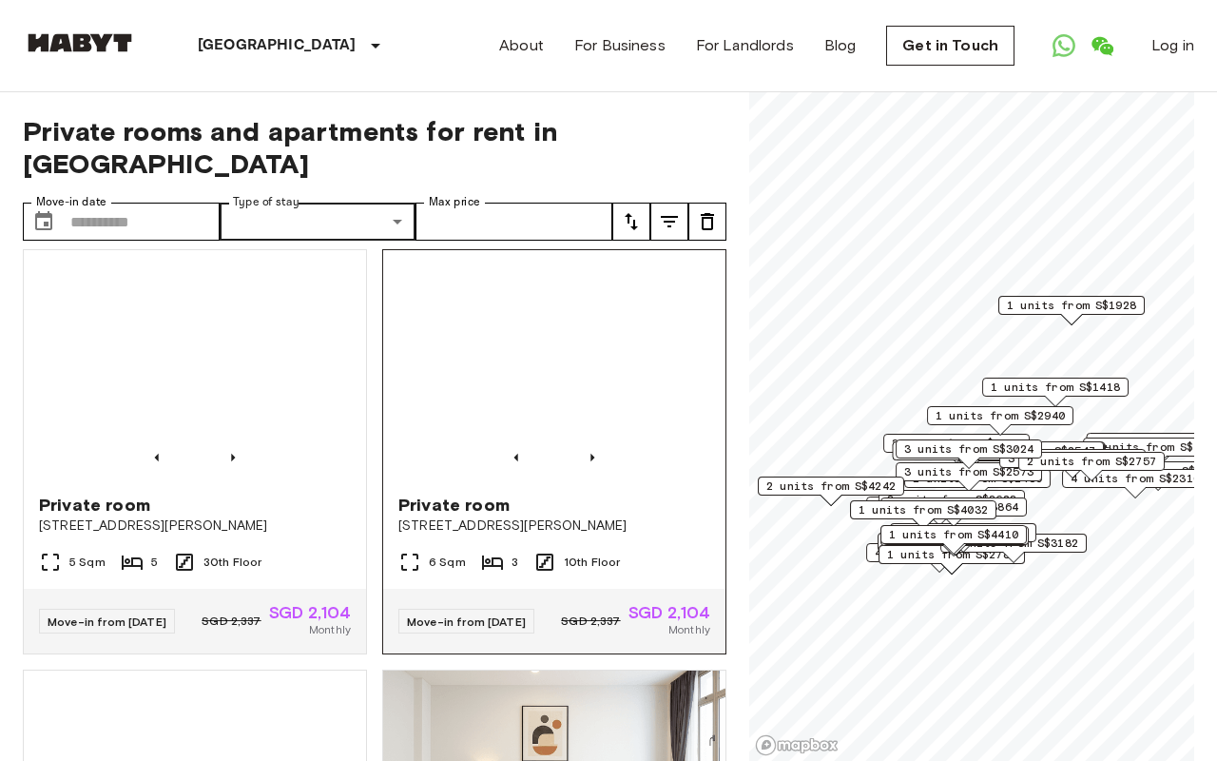
scroll to position [8407, 0]
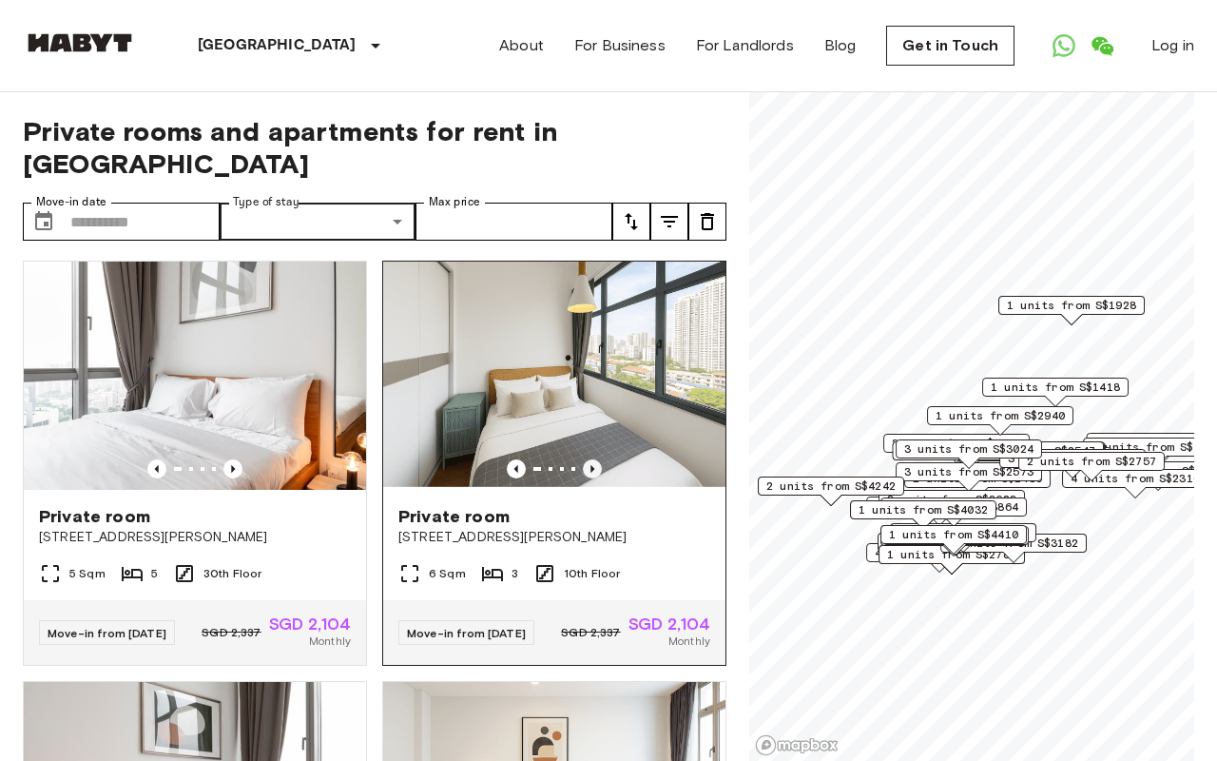
click at [594, 446] on icon "Previous image" at bounding box center [592, 468] width 19 height 19
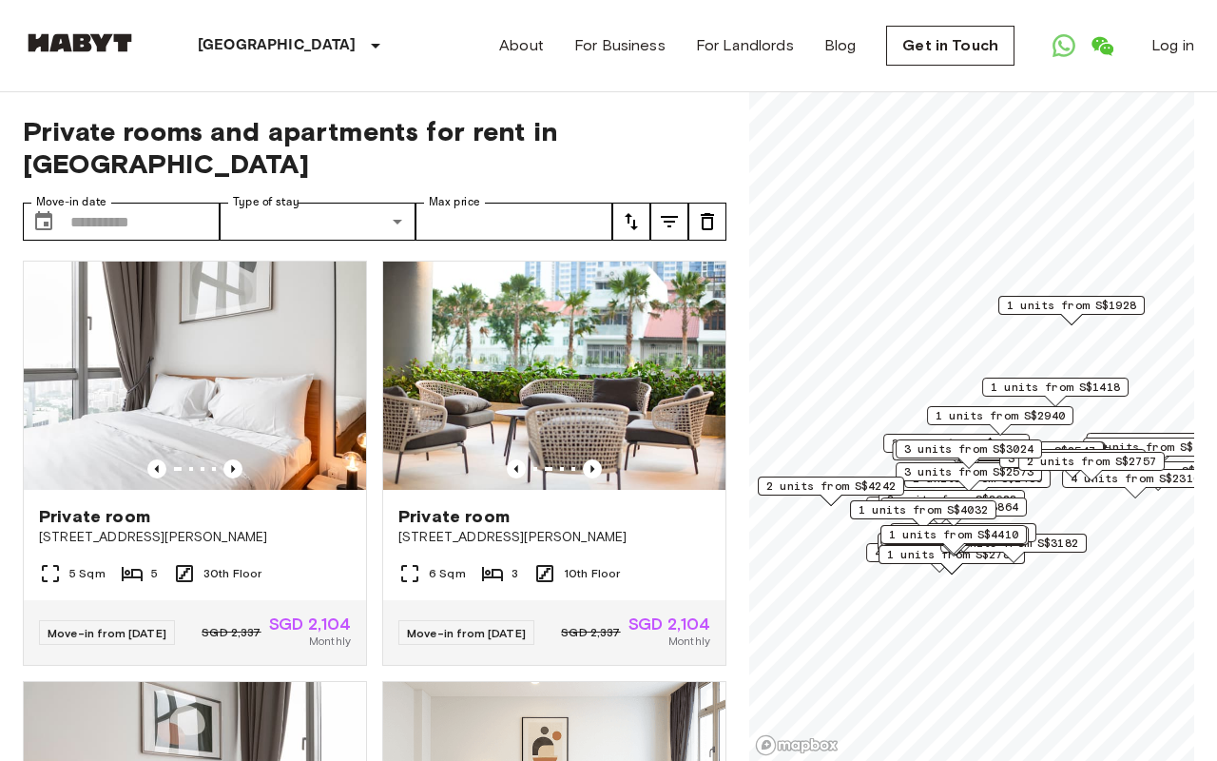
drag, startPoint x: 503, startPoint y: 542, endPoint x: 498, endPoint y: 0, distance: 541.9
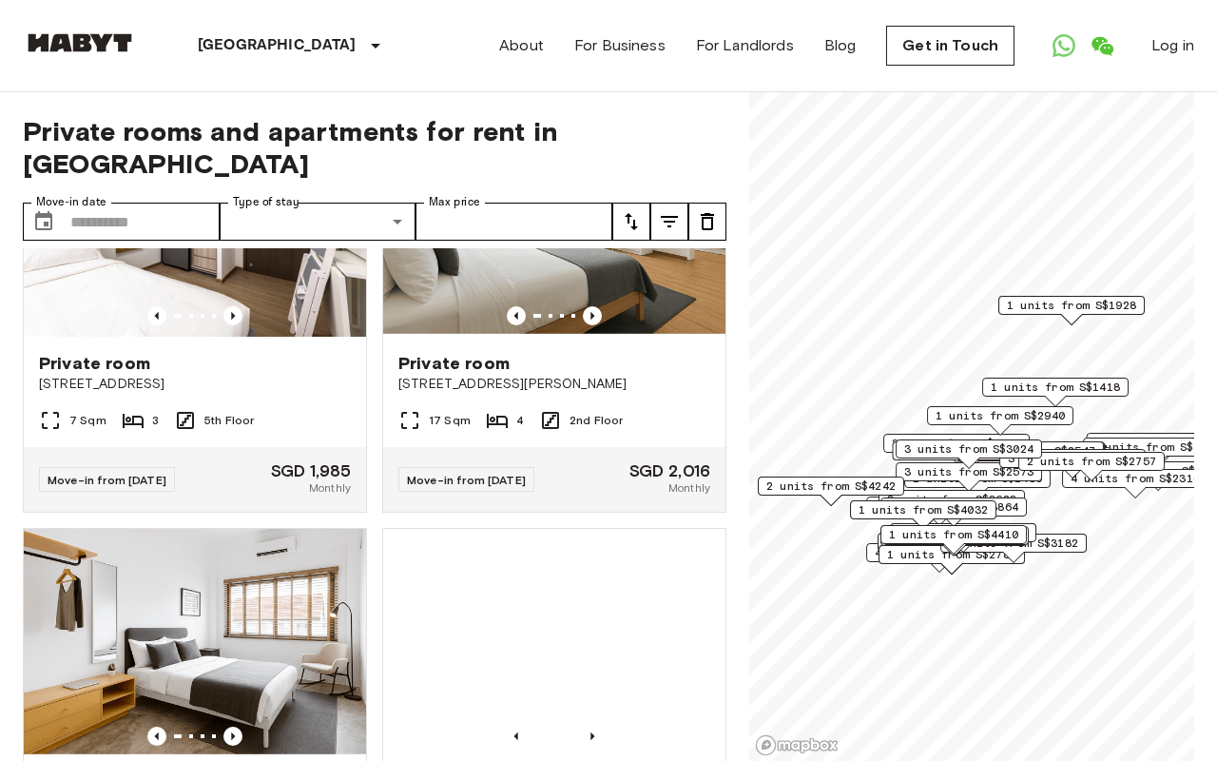
scroll to position [7136, 0]
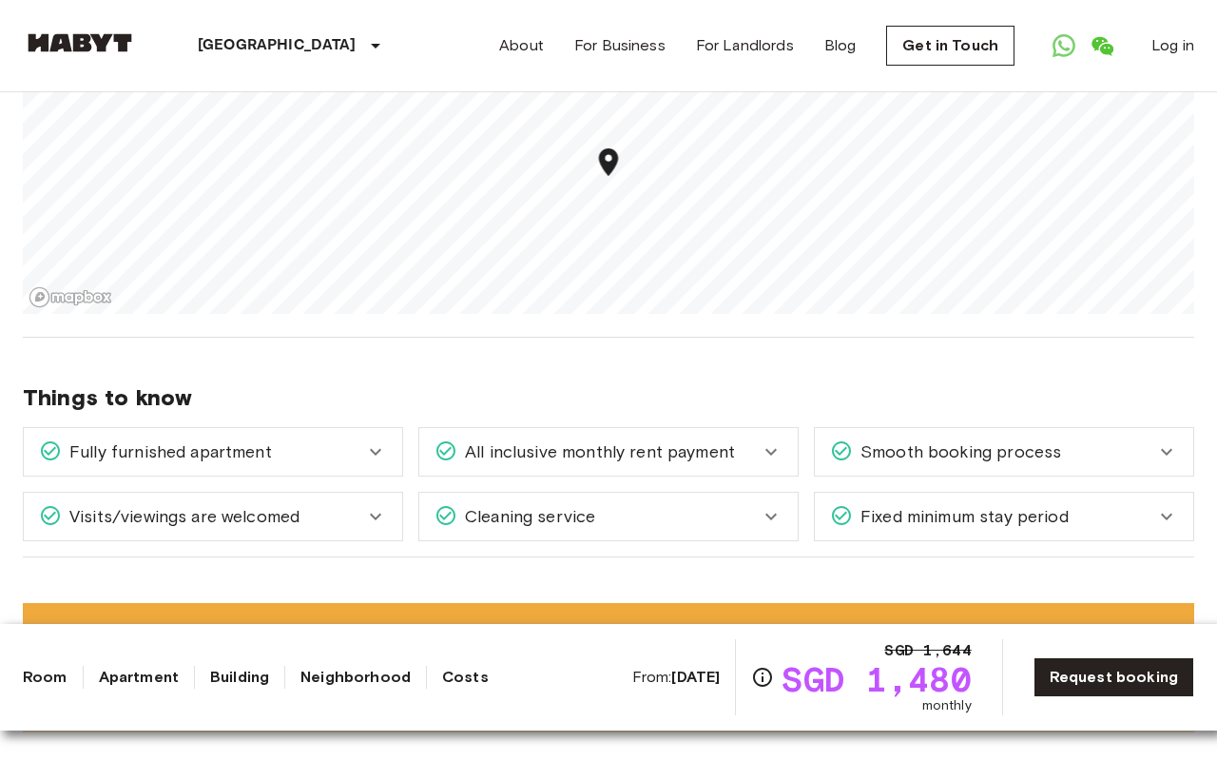
scroll to position [2097, 0]
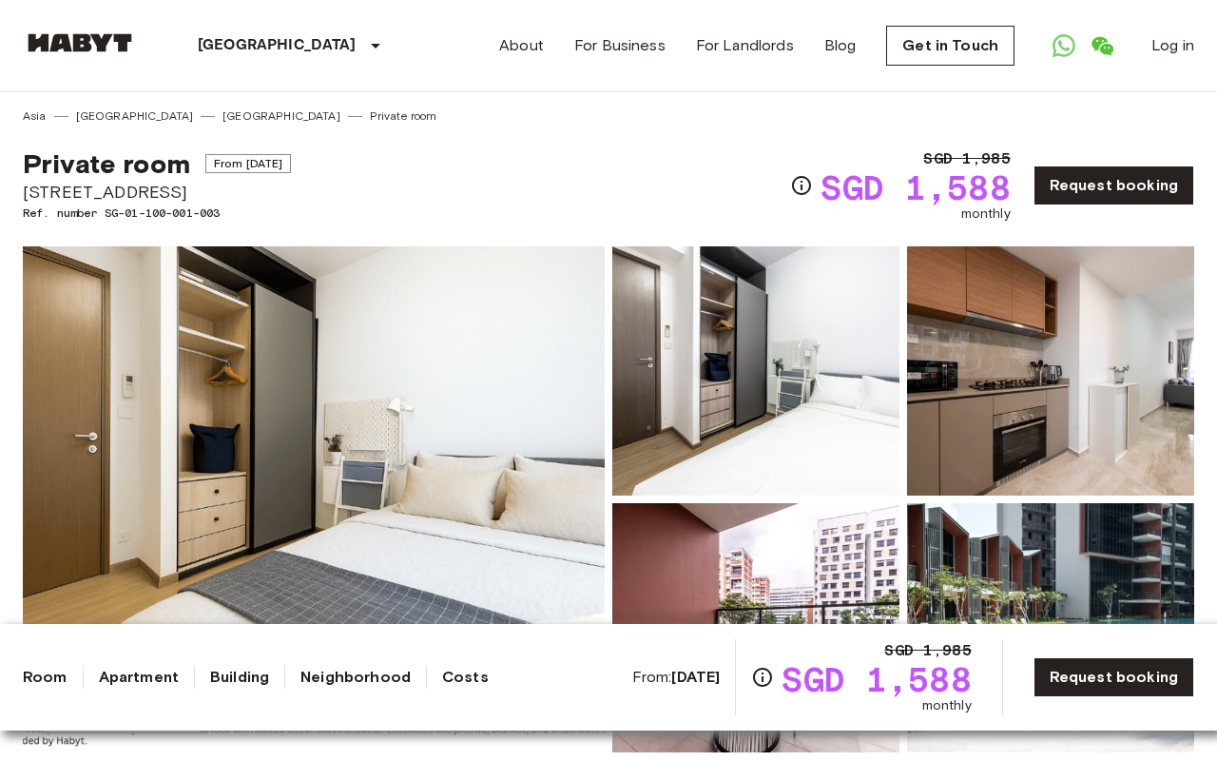
drag, startPoint x: 23, startPoint y: 192, endPoint x: 308, endPoint y: 193, distance: 285.2
click at [291, 193] on span "[STREET_ADDRESS]" at bounding box center [157, 192] width 268 height 25
copy span "[STREET_ADDRESS]"
